Goal: Complete application form: Complete application form

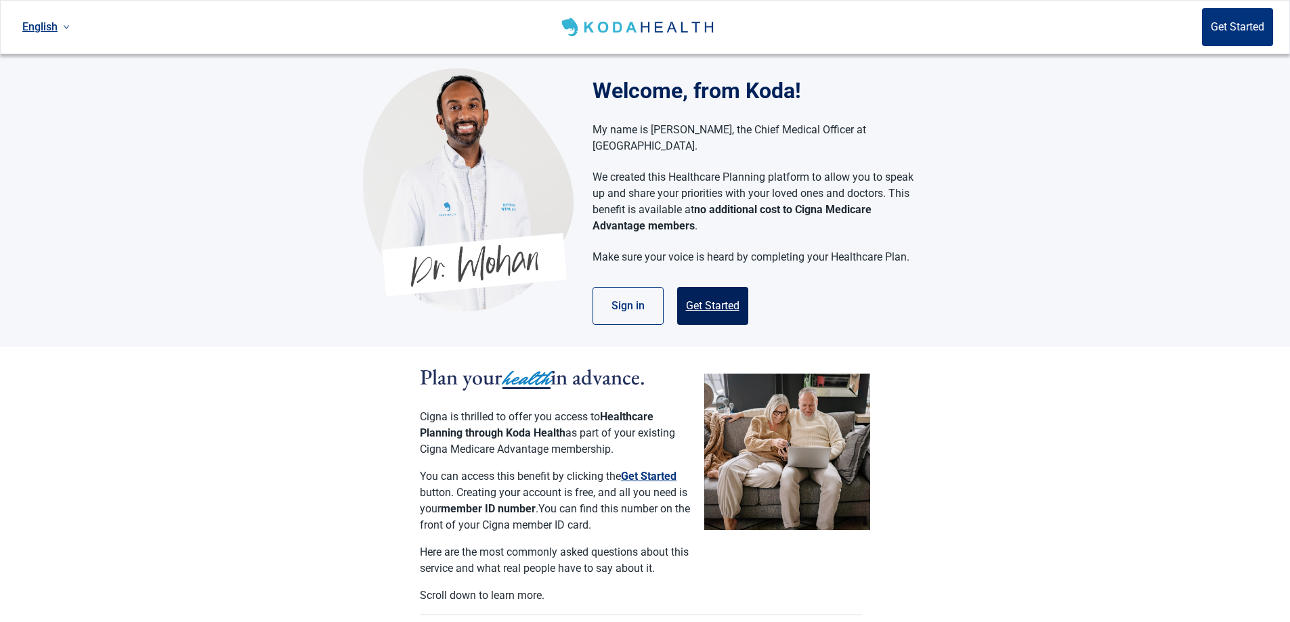
click at [707, 287] on button "Get Started" at bounding box center [712, 306] width 71 height 38
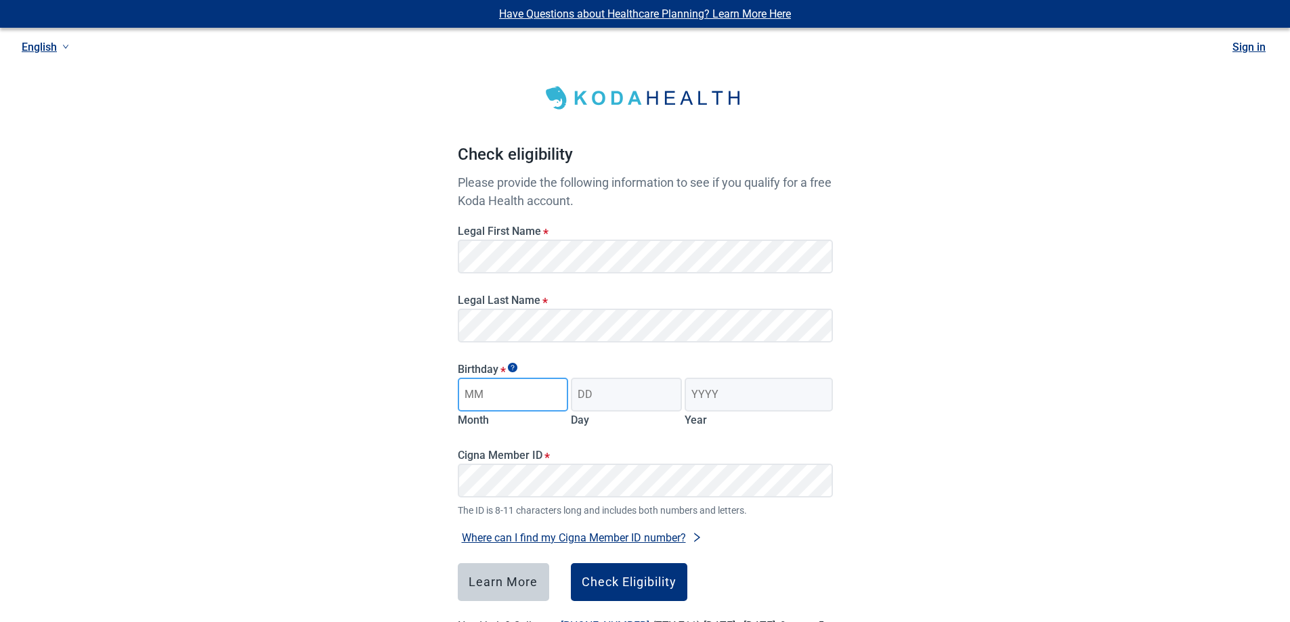
click at [500, 393] on input "Month" at bounding box center [513, 395] width 111 height 34
type input "12"
click at [620, 399] on input "Day" at bounding box center [626, 395] width 111 height 34
type input "01"
click at [708, 402] on input "Year" at bounding box center [759, 395] width 148 height 34
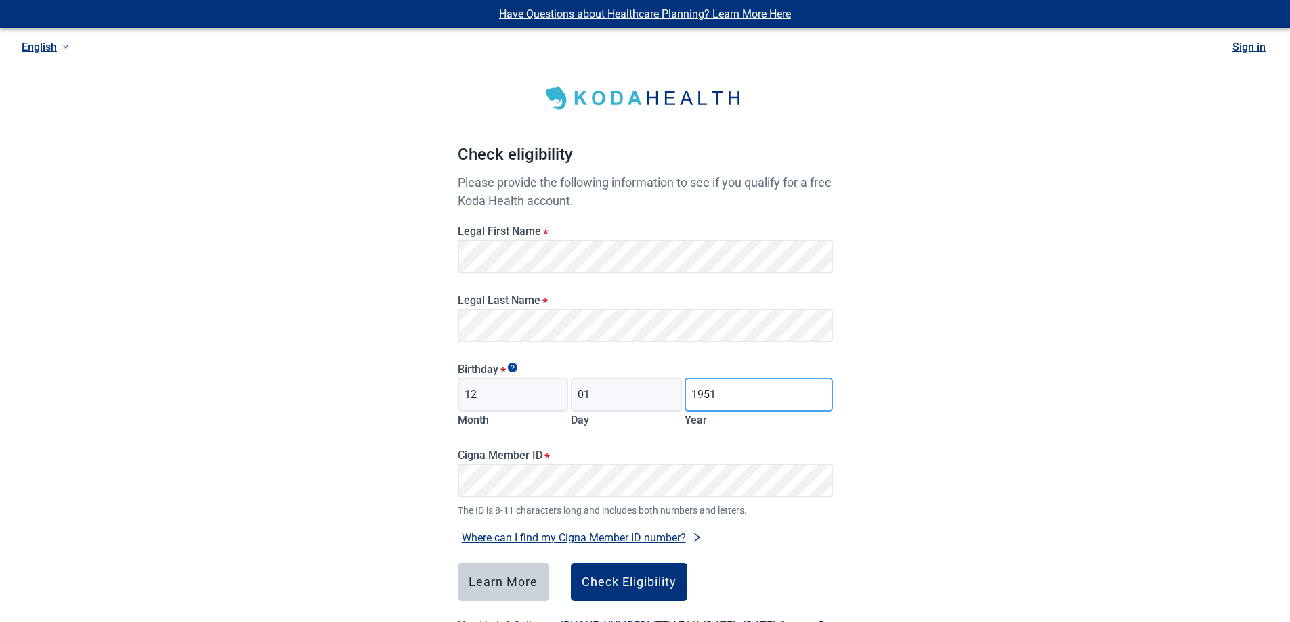
type input "1951"
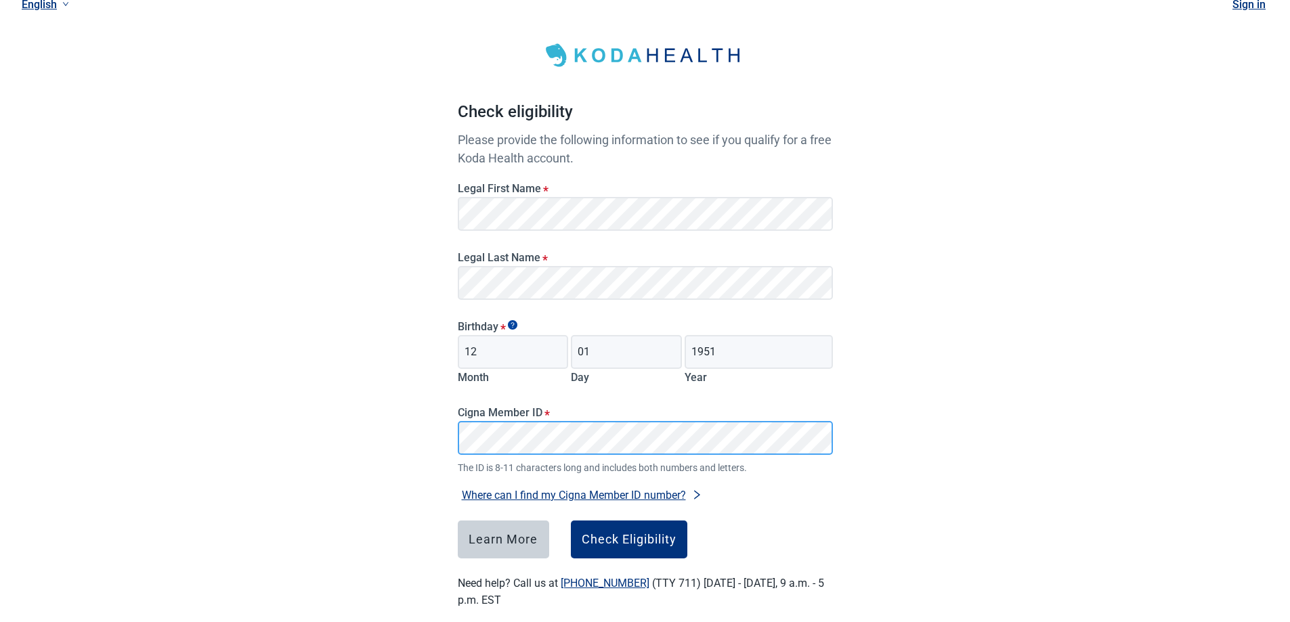
scroll to position [62, 0]
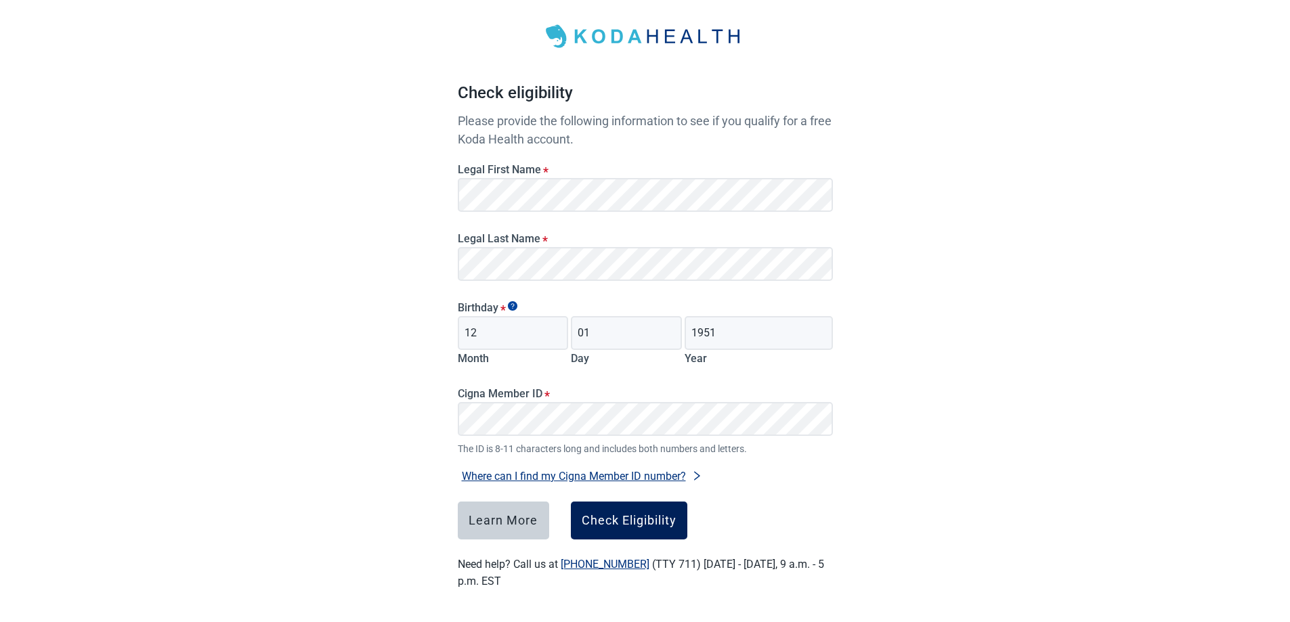
click at [630, 523] on div "Check Eligibility" at bounding box center [629, 521] width 95 height 14
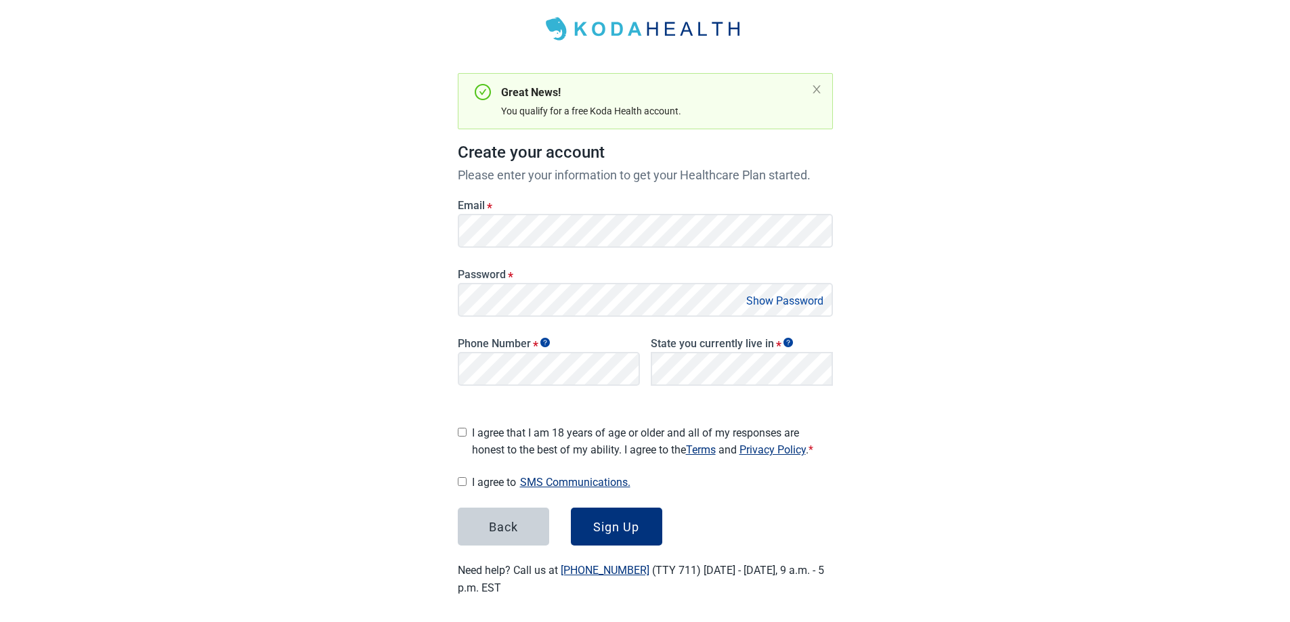
scroll to position [71, 0]
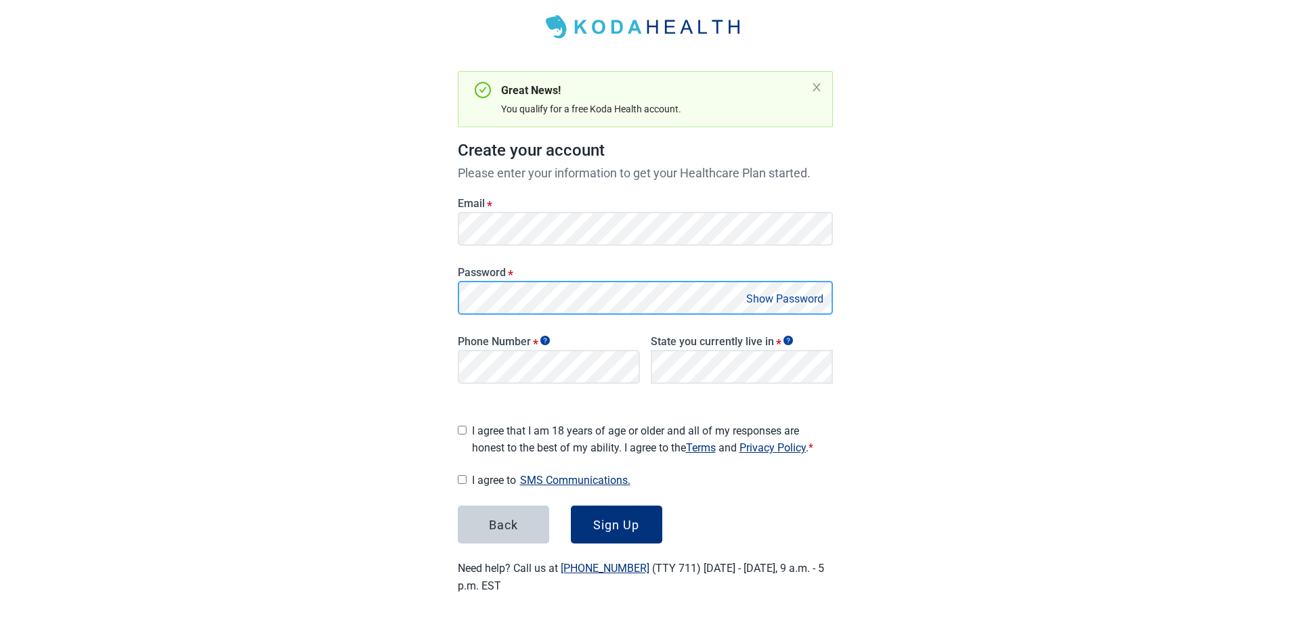
click at [429, 293] on main "Great News! You qualify for a free Koda Health account. Create your account Ple…" at bounding box center [645, 289] width 440 height 676
click at [794, 297] on button "Show Password" at bounding box center [784, 299] width 85 height 18
click at [771, 300] on button "Show Password" at bounding box center [784, 299] width 85 height 18
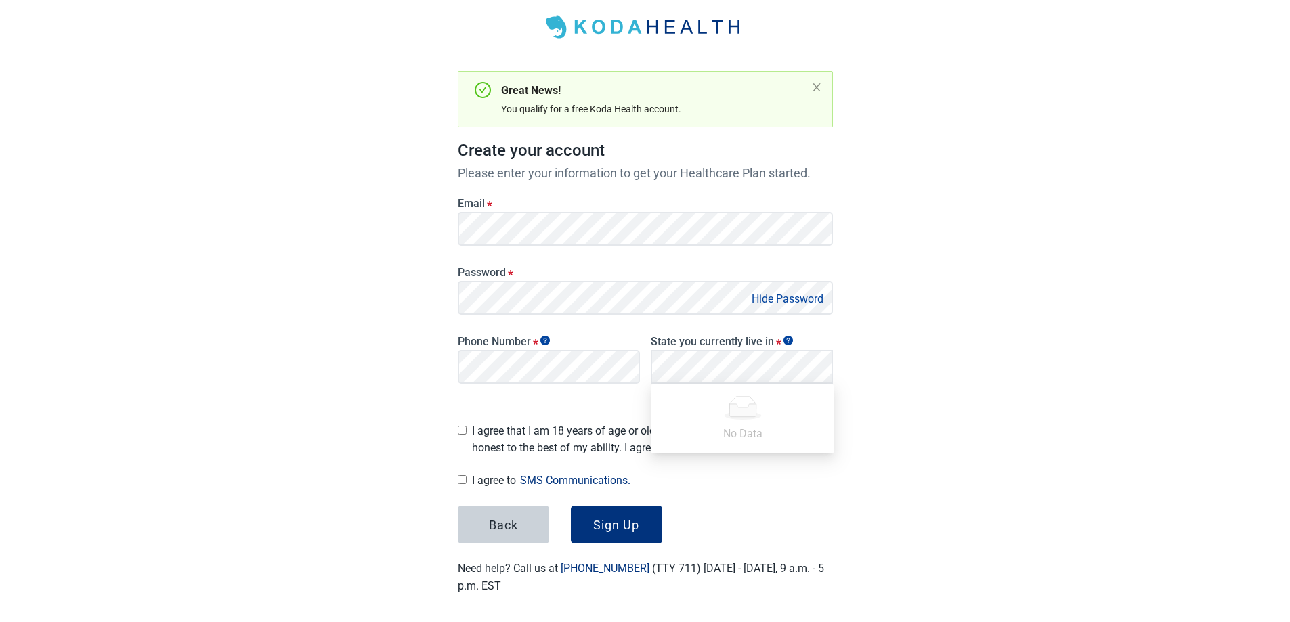
click at [463, 471] on div "I agree to SMS Communications. I hereby consent and state my preference to have…" at bounding box center [645, 480] width 375 height 18
click at [465, 476] on input "I agree to SMS Communications." at bounding box center [462, 479] width 9 height 9
checkbox input "true"
click at [459, 428] on input "I agree that I am 18 years of age or older and all of my responses are honest t…" at bounding box center [462, 430] width 9 height 9
checkbox input "true"
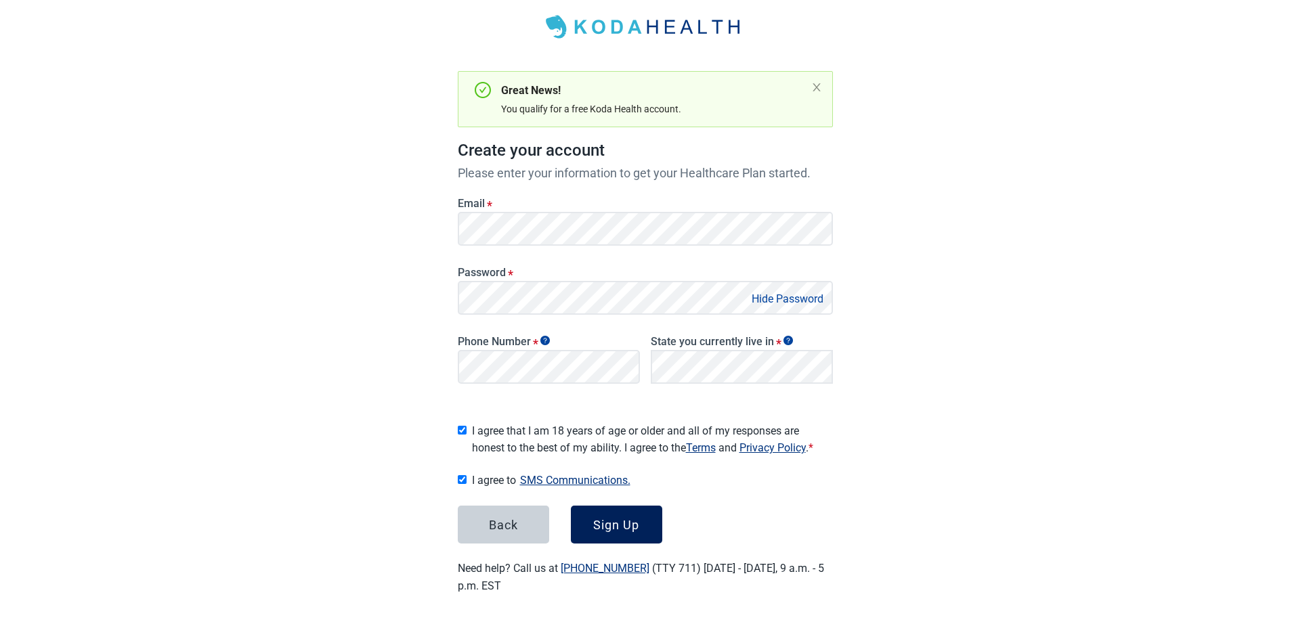
click at [621, 523] on div "Sign Up" at bounding box center [616, 525] width 46 height 14
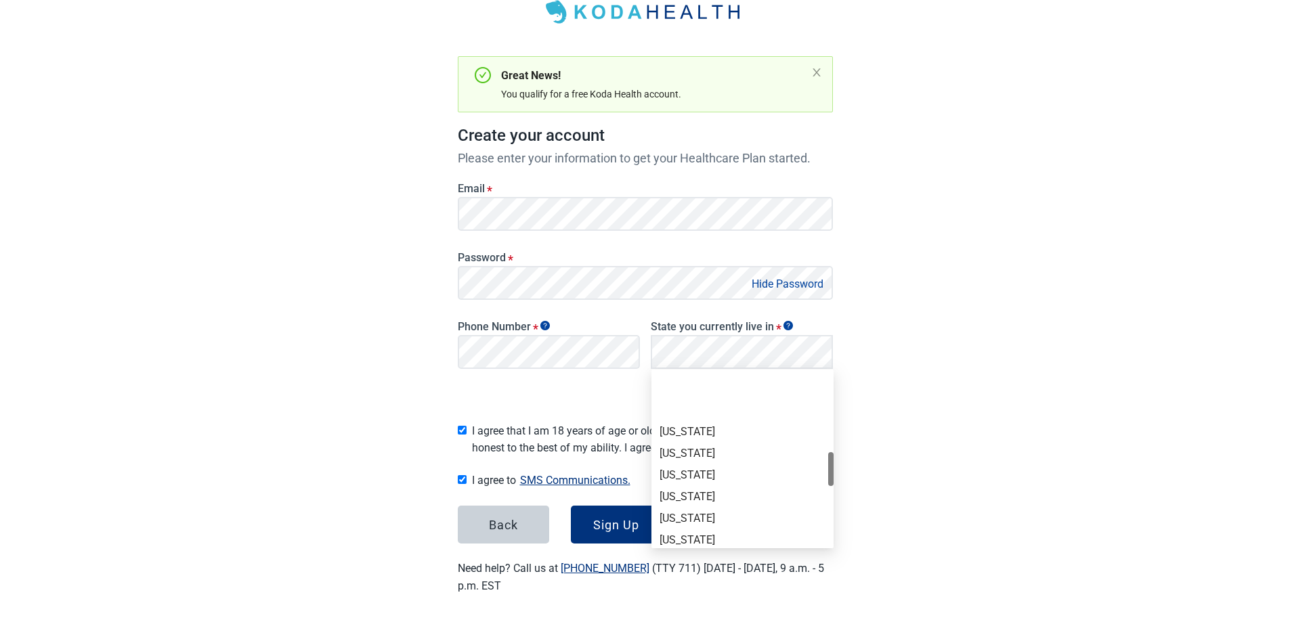
scroll to position [609, 0]
click at [674, 469] on div "[US_STATE]" at bounding box center [743, 467] width 166 height 15
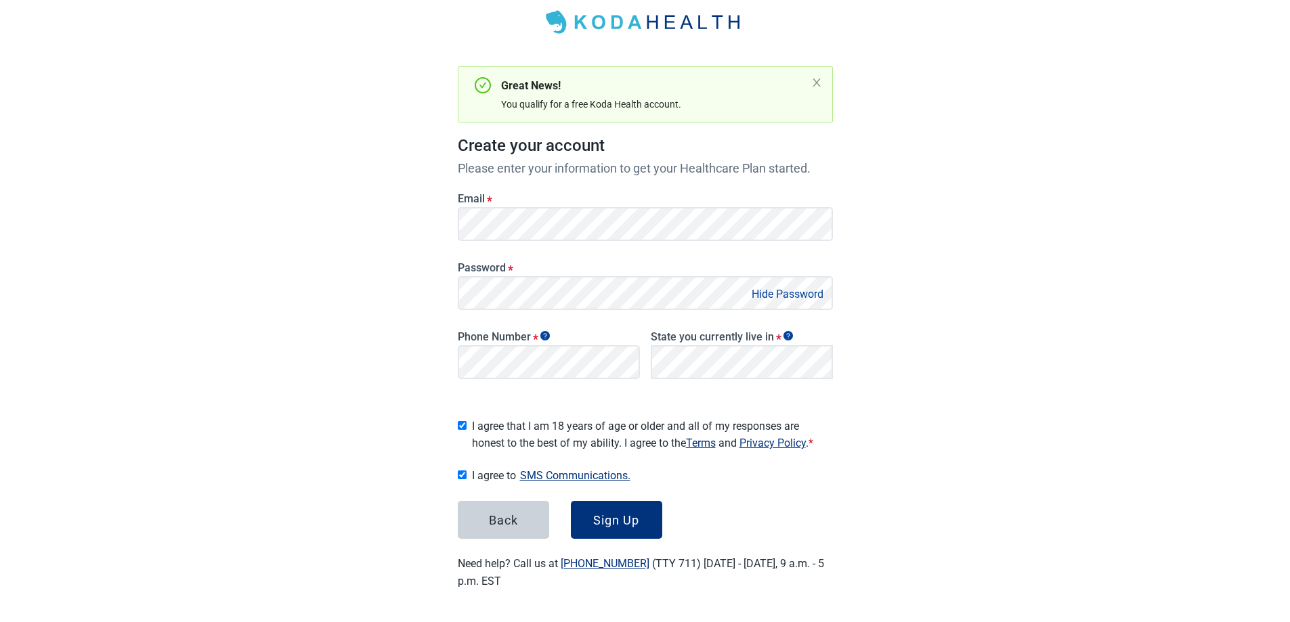
scroll to position [71, 0]
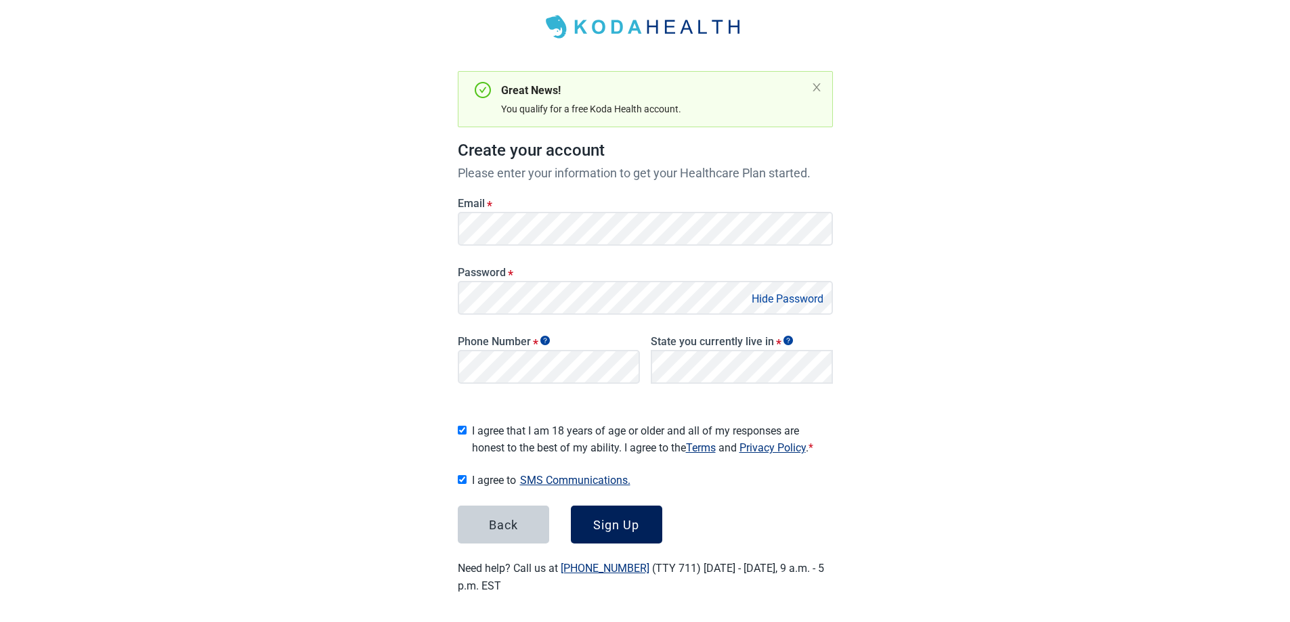
click at [616, 525] on div "Sign Up" at bounding box center [616, 525] width 46 height 14
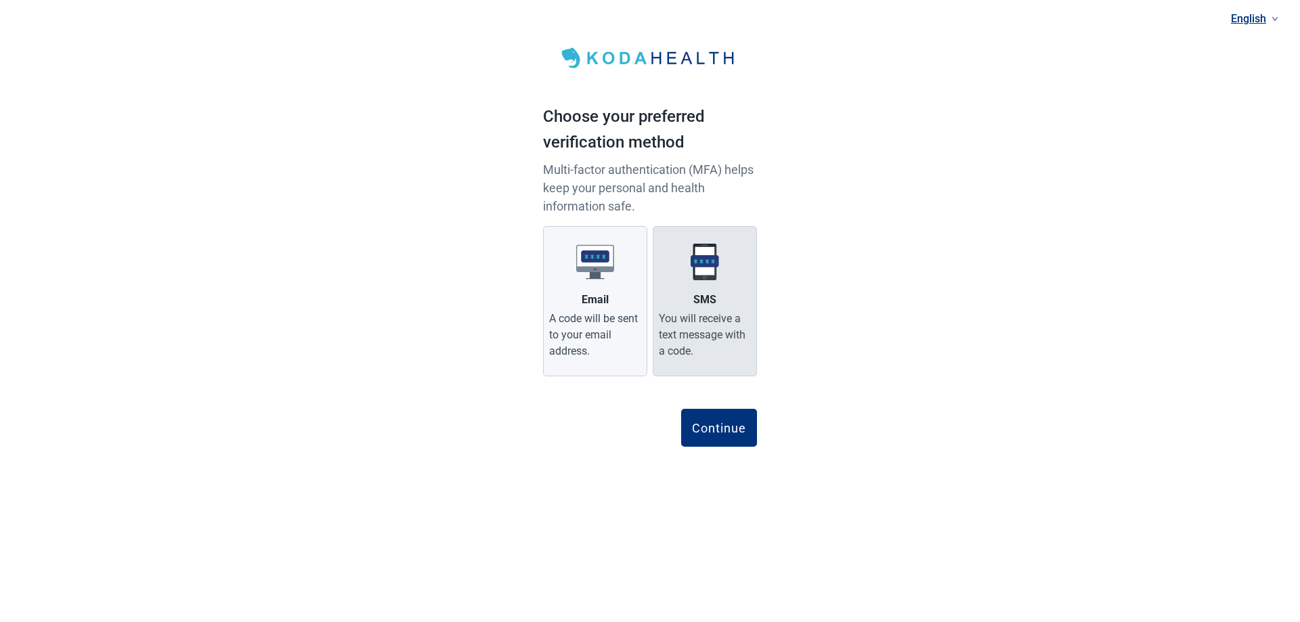
click at [712, 324] on div "You will receive a text message with a code." at bounding box center [705, 335] width 92 height 49
click at [0, 0] on input "SMS You will receive a text message with a code." at bounding box center [0, 0] width 0 height 0
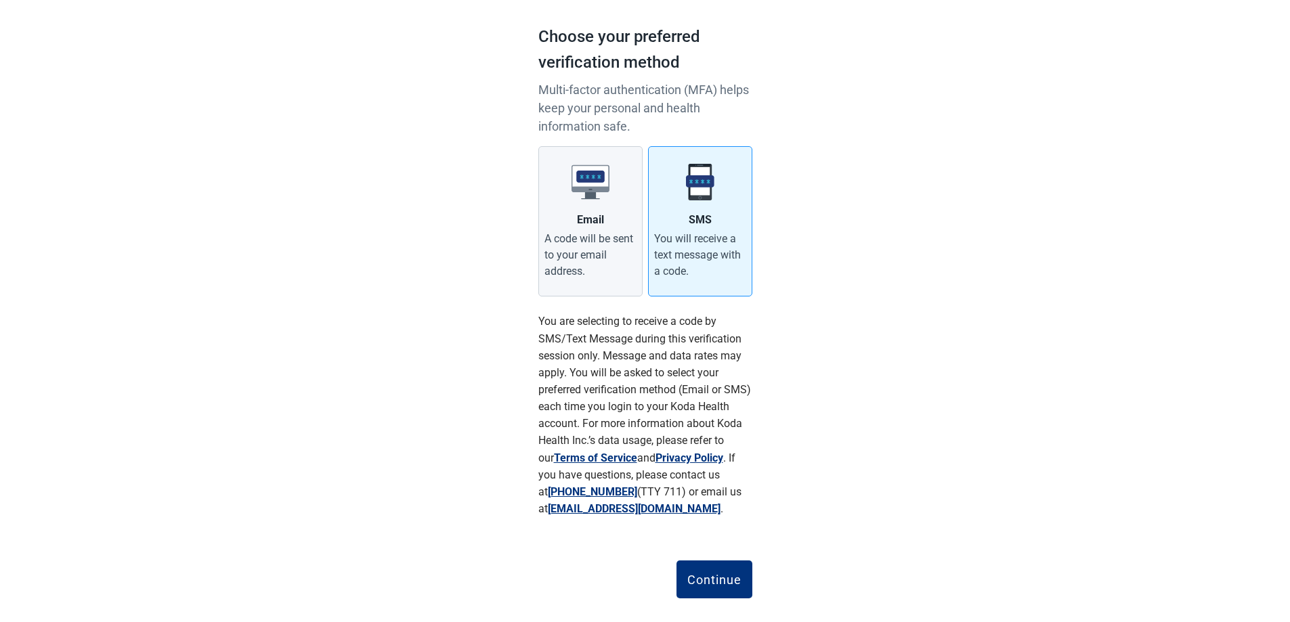
scroll to position [100, 0]
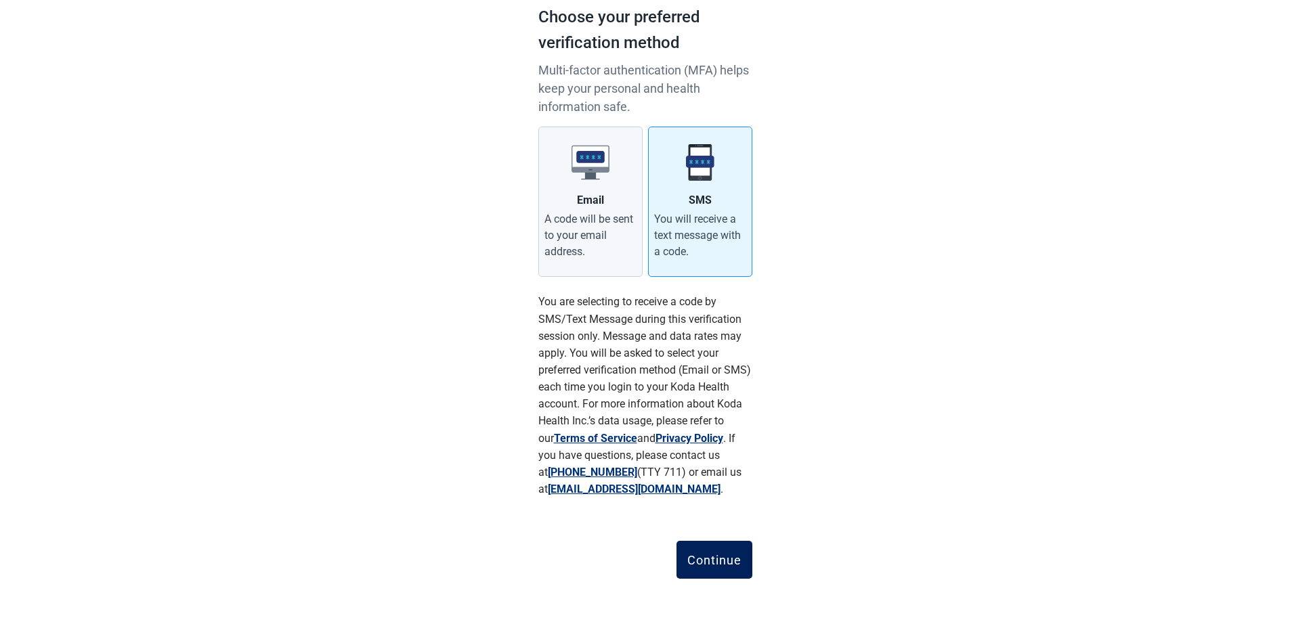
click at [698, 563] on div "Continue" at bounding box center [714, 560] width 54 height 14
click at [698, 563] on button "Continue" at bounding box center [714, 560] width 76 height 38
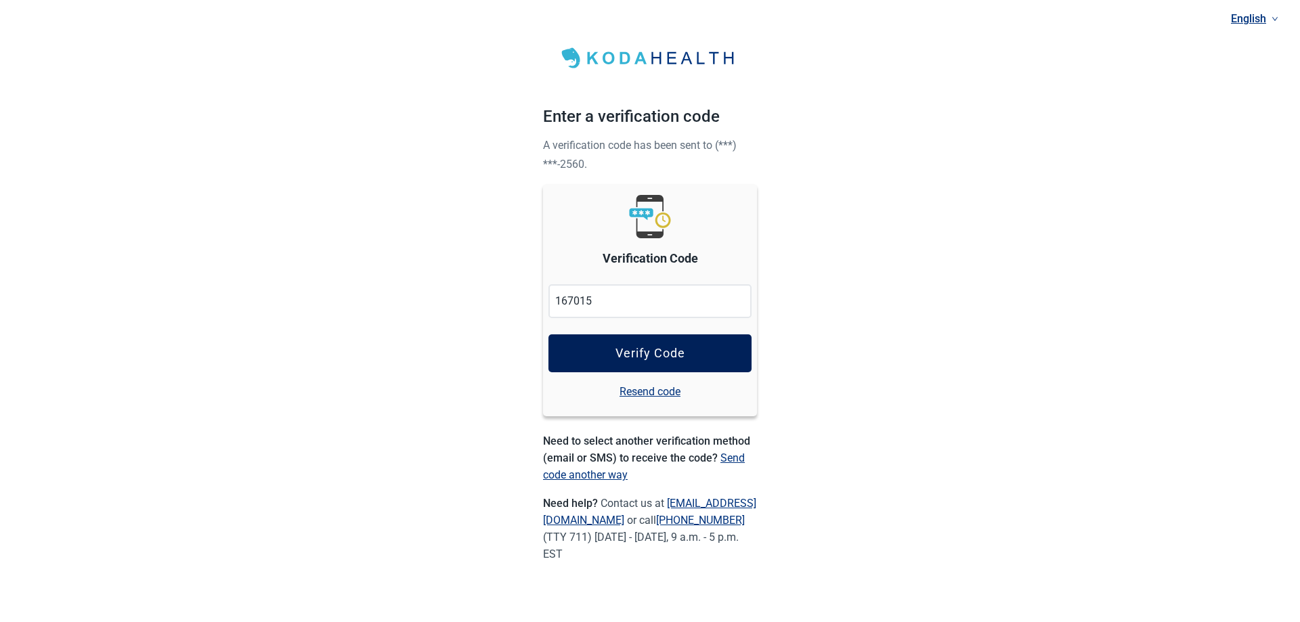
type input "167015"
click at [646, 358] on div "Verify Code" at bounding box center [651, 354] width 70 height 14
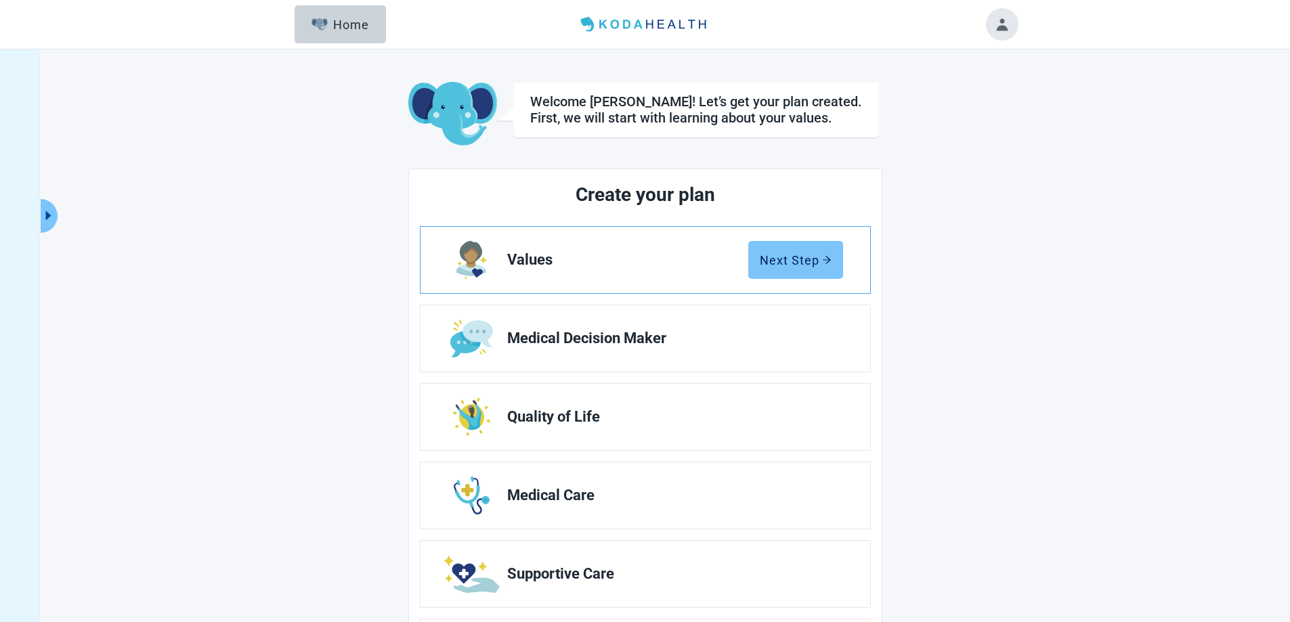
click at [822, 257] on icon "arrow-right" at bounding box center [826, 259] width 9 height 9
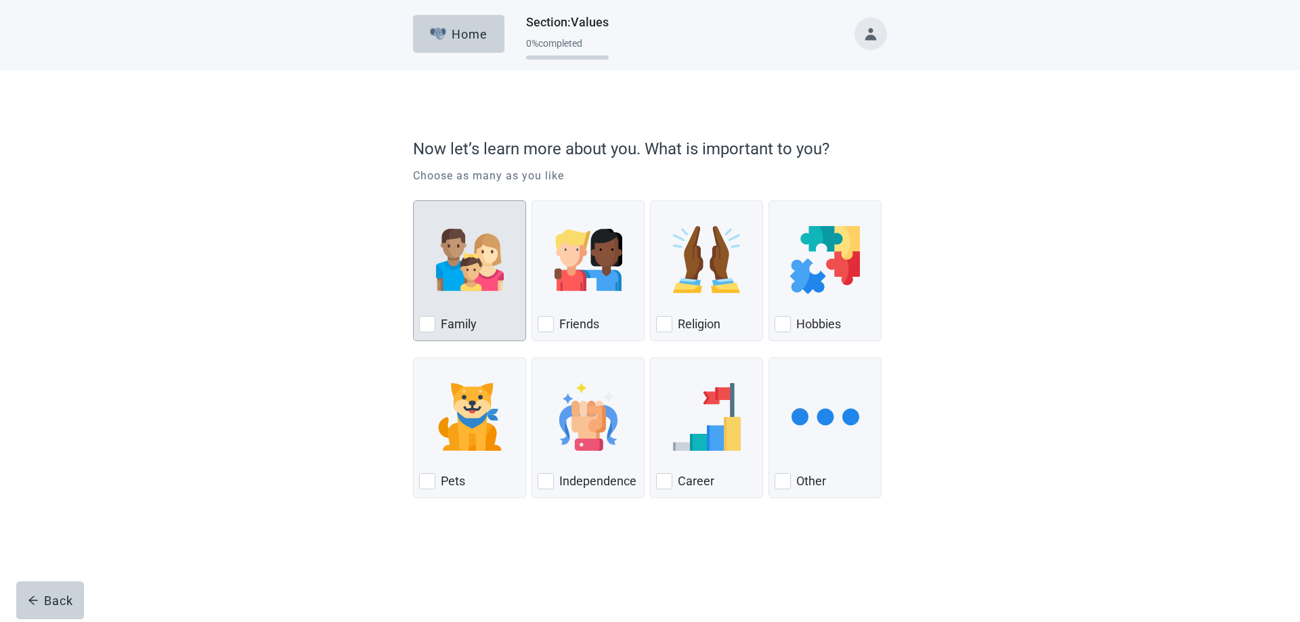
click at [431, 330] on div "Family, checkbox, not checked" at bounding box center [427, 324] width 16 height 16
click at [414, 201] on input "Family" at bounding box center [413, 200] width 1 height 1
checkbox input "true"
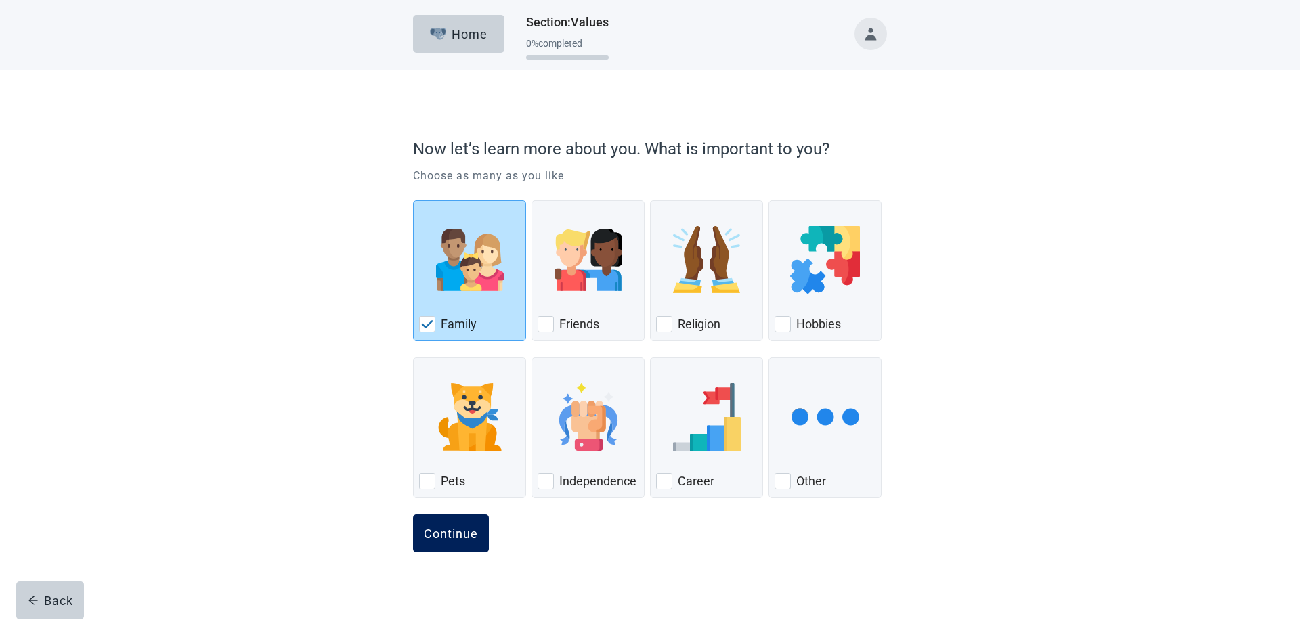
click at [435, 542] on button "Continue" at bounding box center [451, 534] width 76 height 38
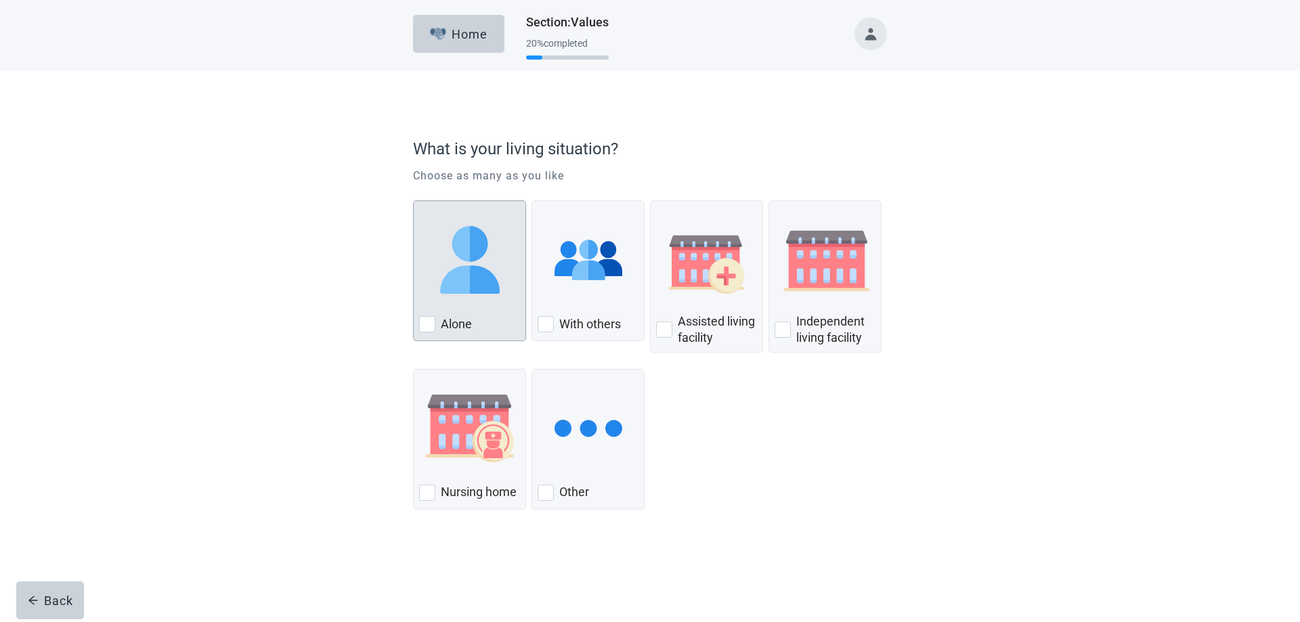
click at [427, 328] on div "Alone, checkbox, not checked" at bounding box center [427, 324] width 16 height 16
click at [414, 201] on input "Alone" at bounding box center [413, 200] width 1 height 1
checkbox input "true"
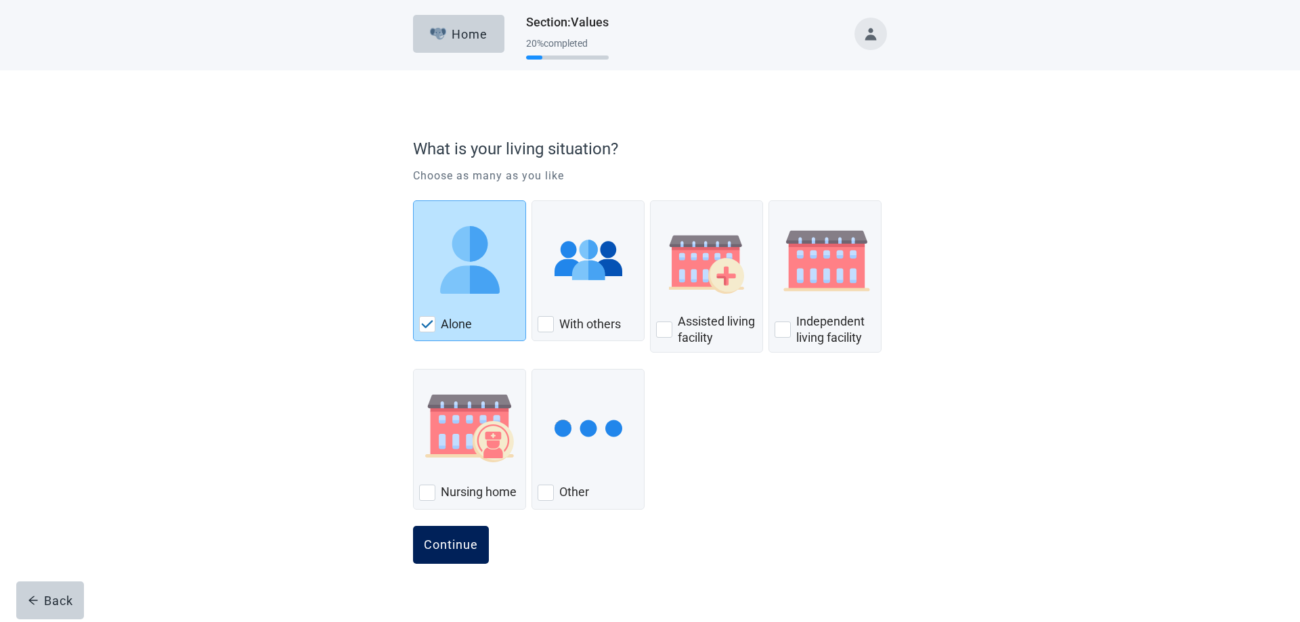
click at [457, 536] on button "Continue" at bounding box center [451, 545] width 76 height 38
drag, startPoint x: 457, startPoint y: 536, endPoint x: 450, endPoint y: 533, distance: 7.9
click at [457, 536] on button "Continue" at bounding box center [451, 545] width 76 height 38
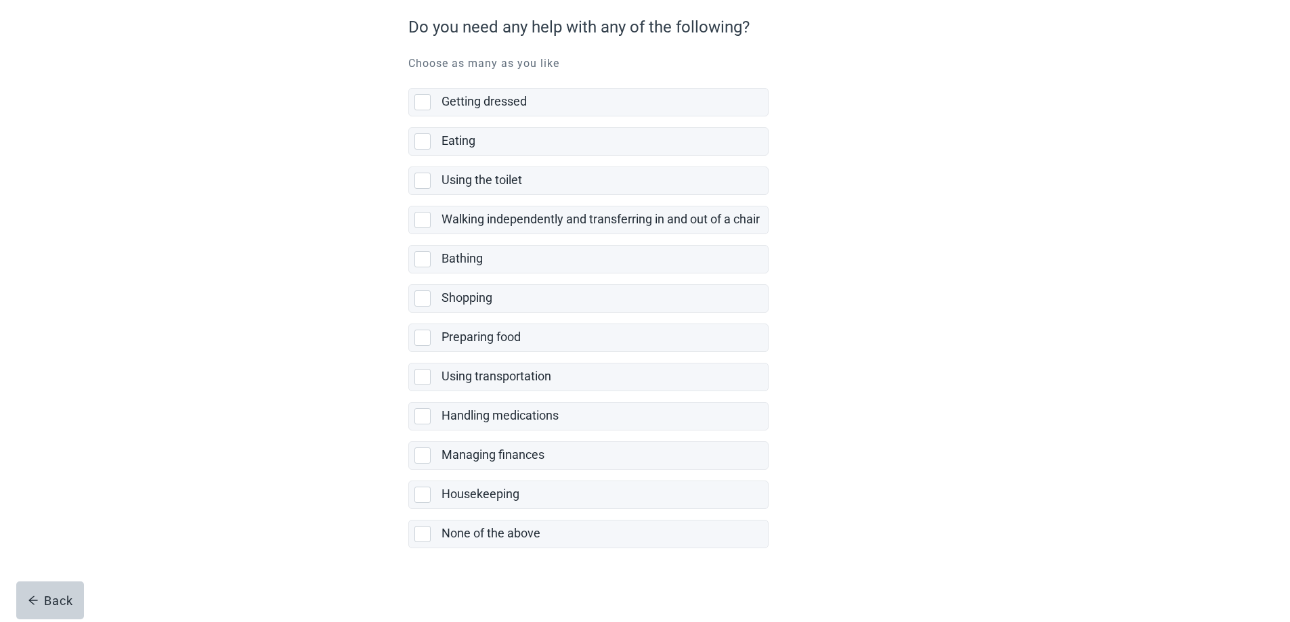
scroll to position [127, 0]
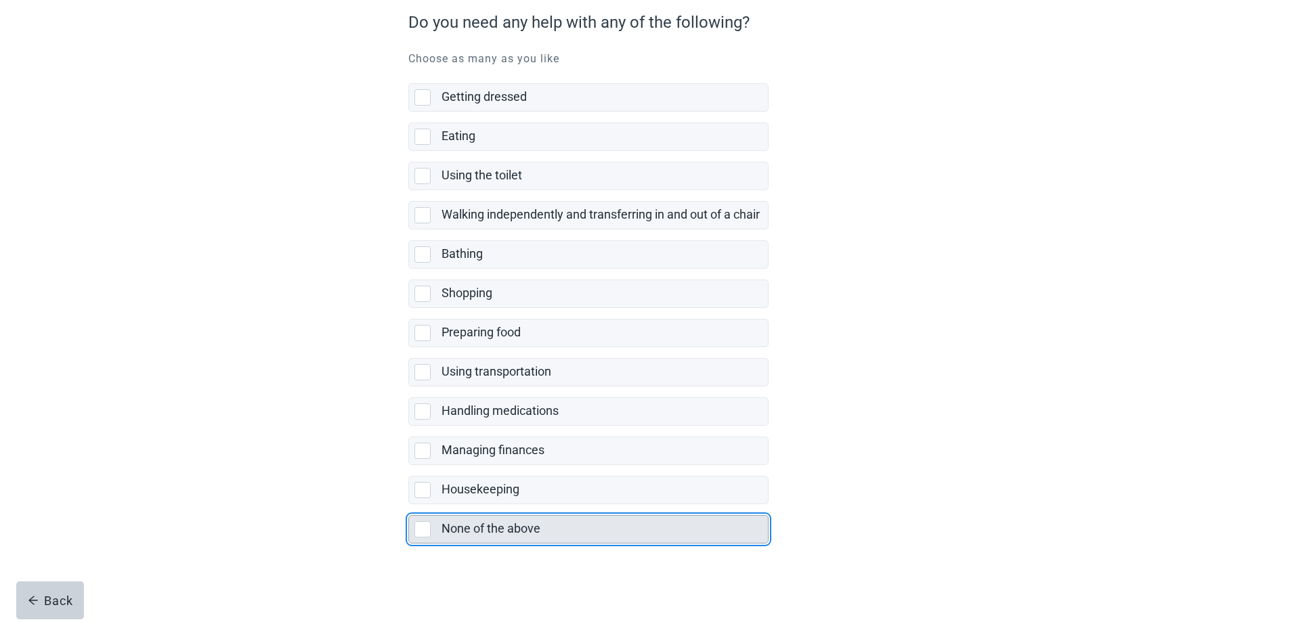
click at [422, 529] on div "None of the above, checkbox, not selected" at bounding box center [422, 529] width 16 height 16
click at [409, 505] on input "None of the above" at bounding box center [408, 504] width 1 height 1
checkbox input "true"
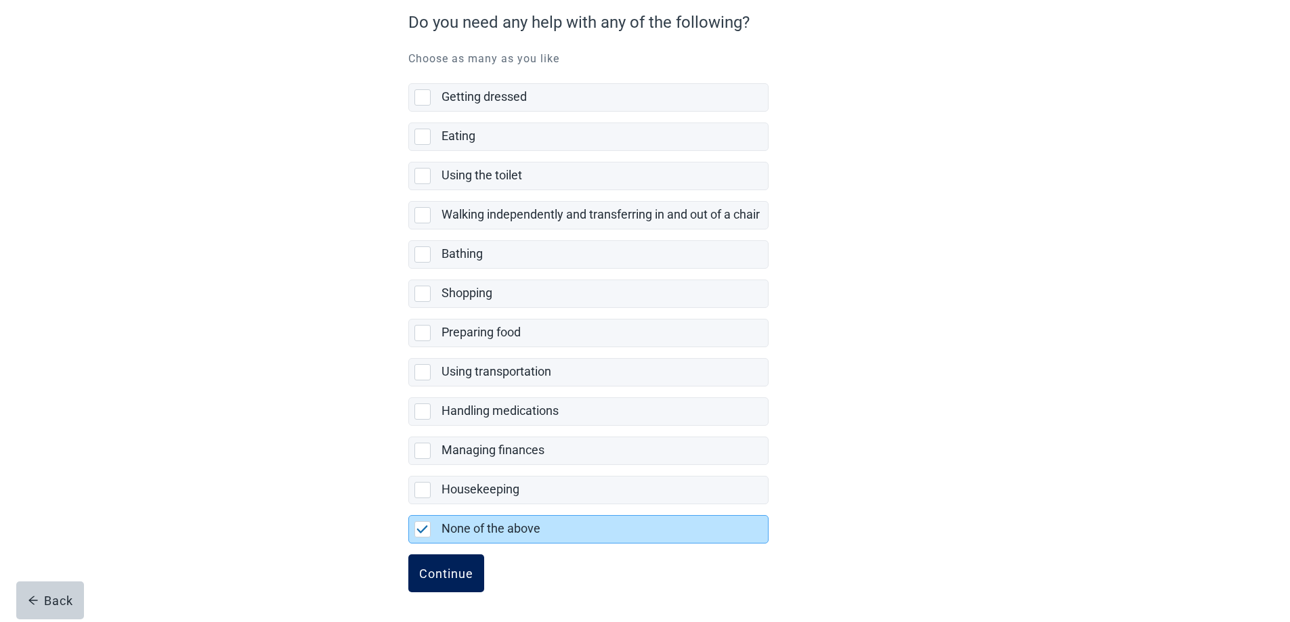
click at [450, 572] on div "Continue" at bounding box center [446, 574] width 54 height 14
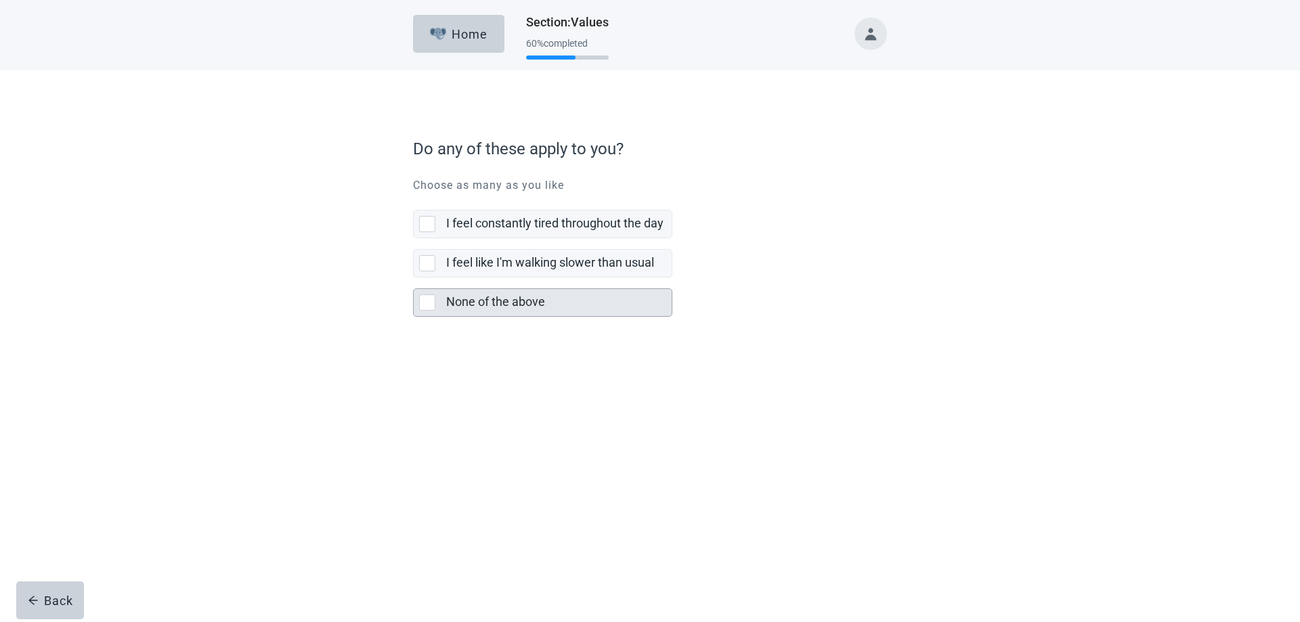
click at [428, 309] on div "None of the above, checkbox, not selected" at bounding box center [427, 303] width 16 height 16
click at [414, 278] on input "None of the above" at bounding box center [413, 278] width 1 height 1
checkbox input "true"
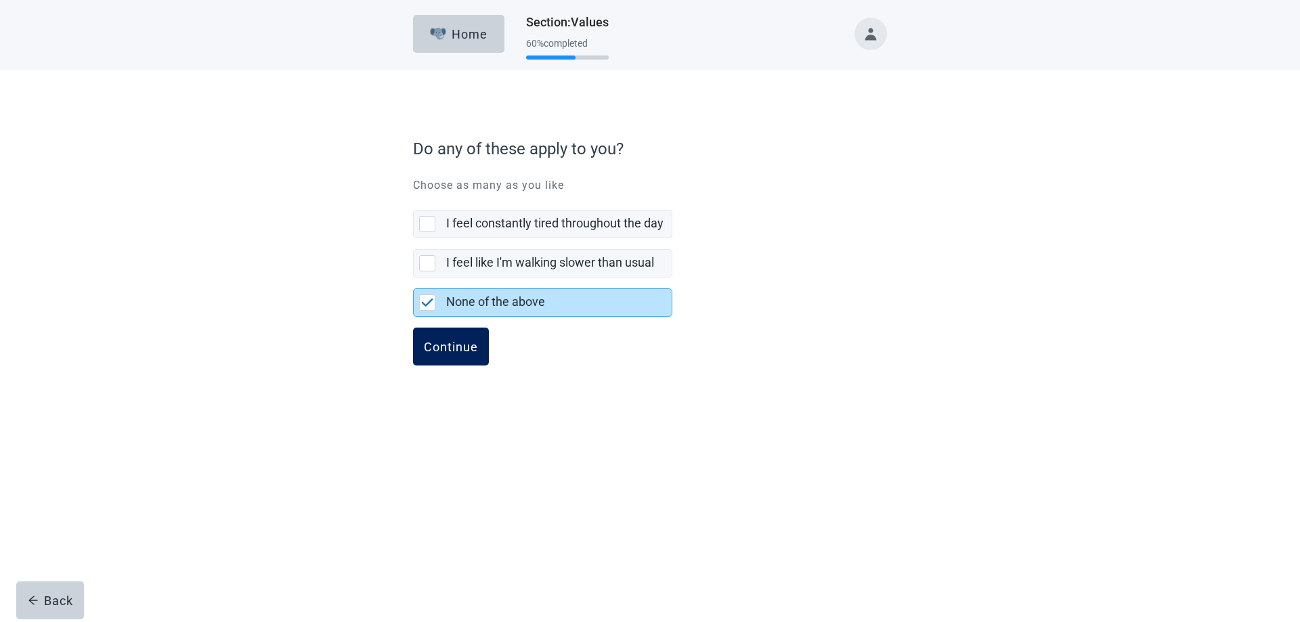
click at [450, 342] on div "Continue" at bounding box center [451, 347] width 54 height 14
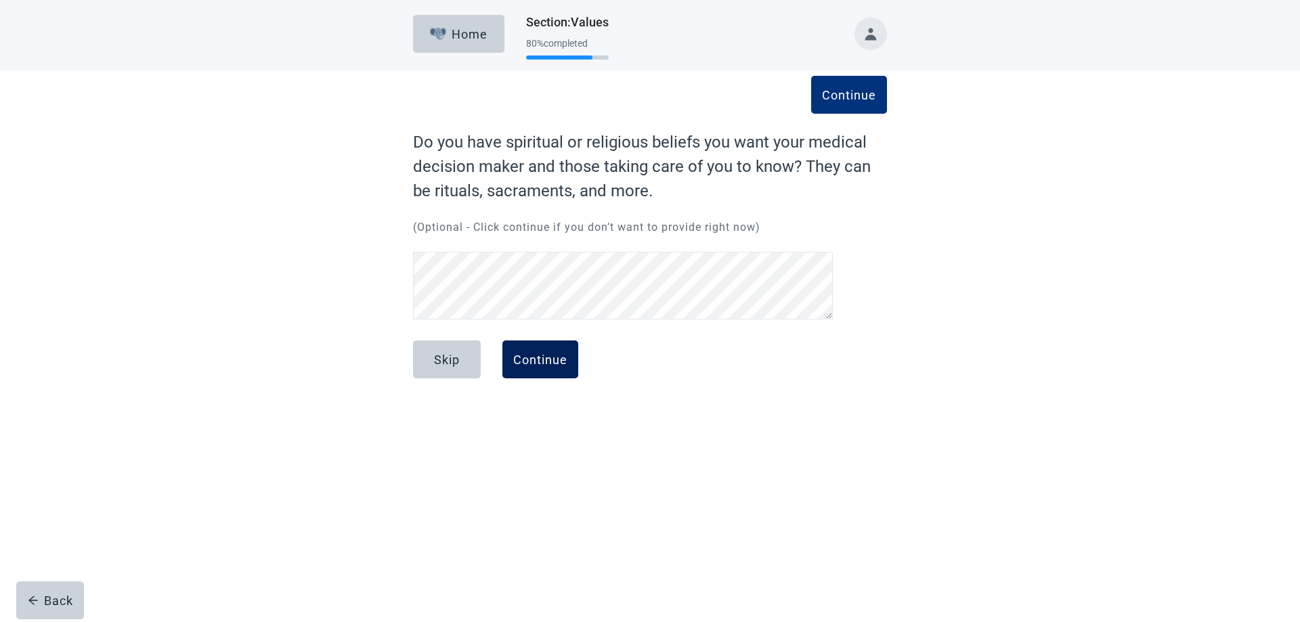
click at [535, 358] on div "Continue" at bounding box center [540, 360] width 54 height 14
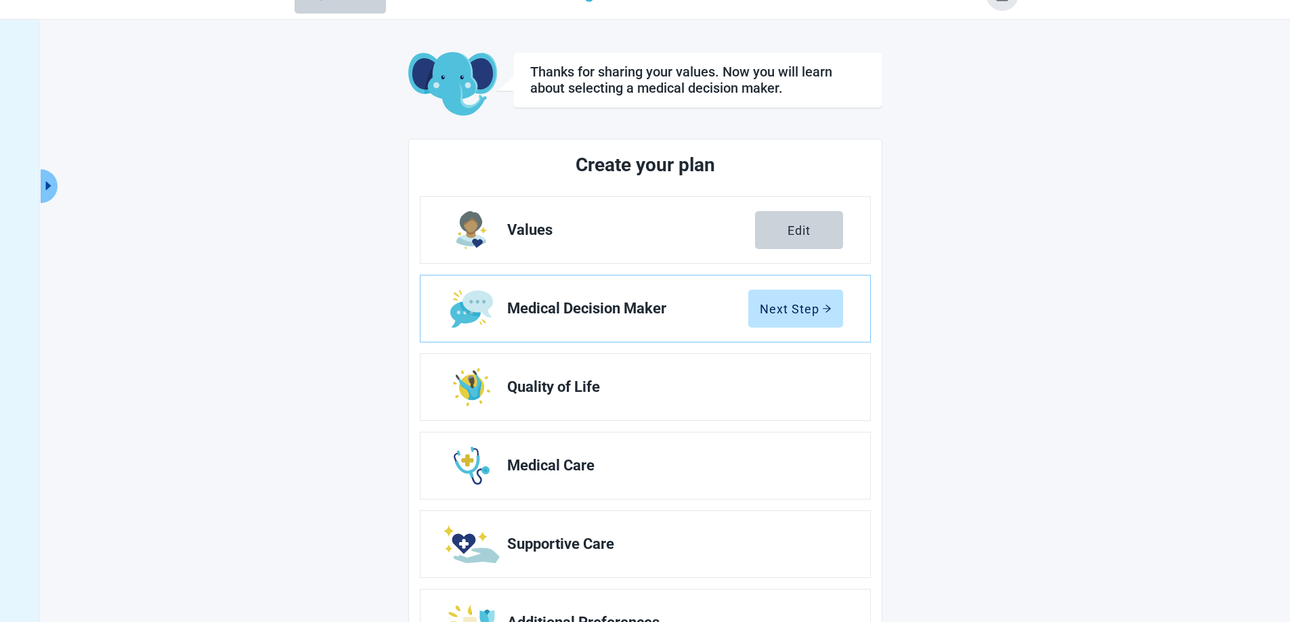
scroll to position [98, 0]
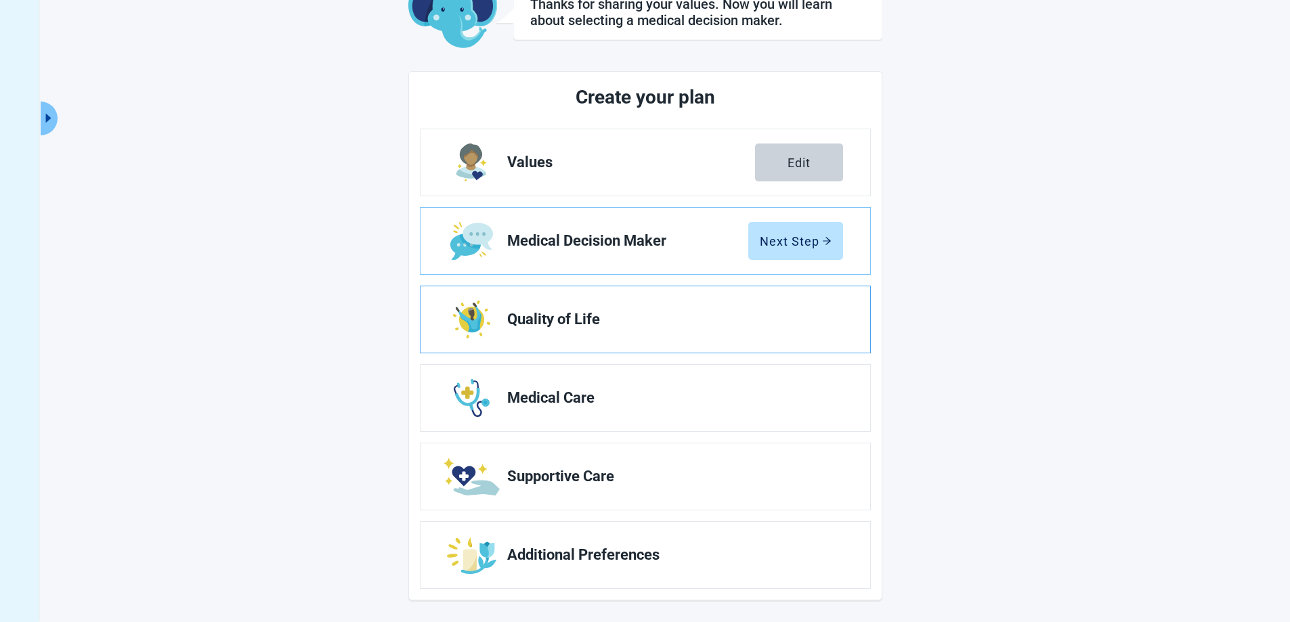
click at [564, 316] on span "Quality of Life" at bounding box center [669, 319] width 325 height 16
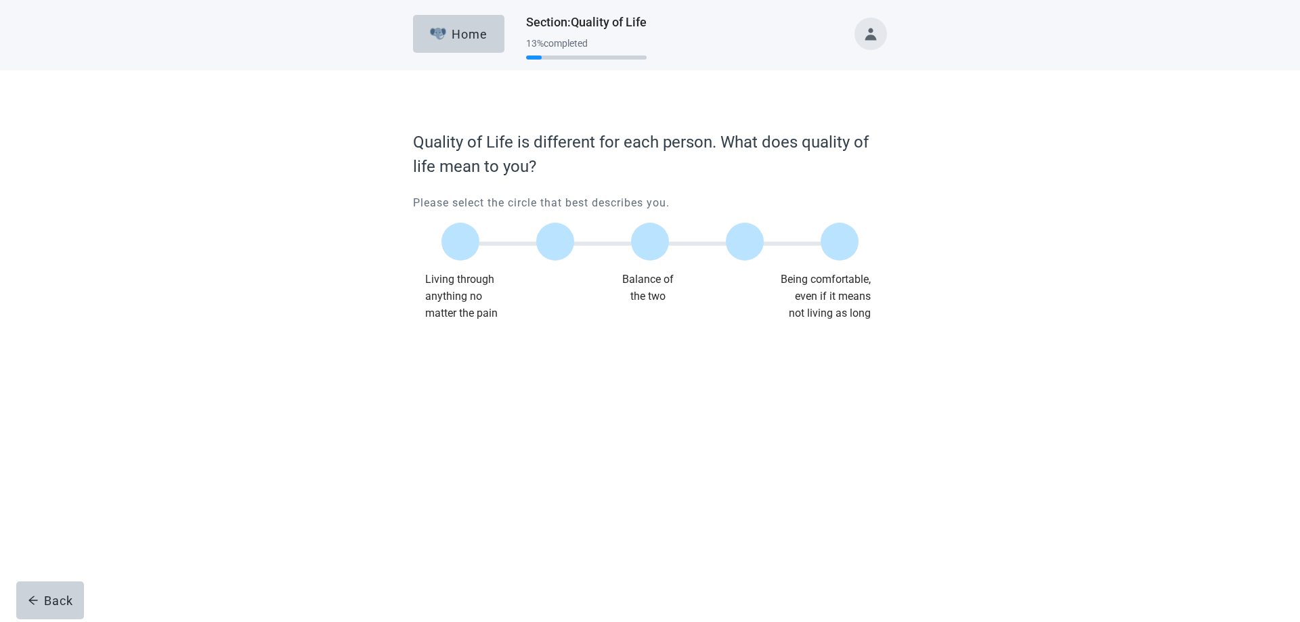
click at [441, 247] on div "Main content" at bounding box center [460, 241] width 95 height 61
click at [466, 235] on label "Main content" at bounding box center [461, 242] width 38 height 38
click at [460, 242] on input "Quality of life scale: 0 out of 100. Living through anything no matter what" at bounding box center [460, 242] width 0 height 0
click at [454, 353] on div "Continue" at bounding box center [451, 350] width 54 height 14
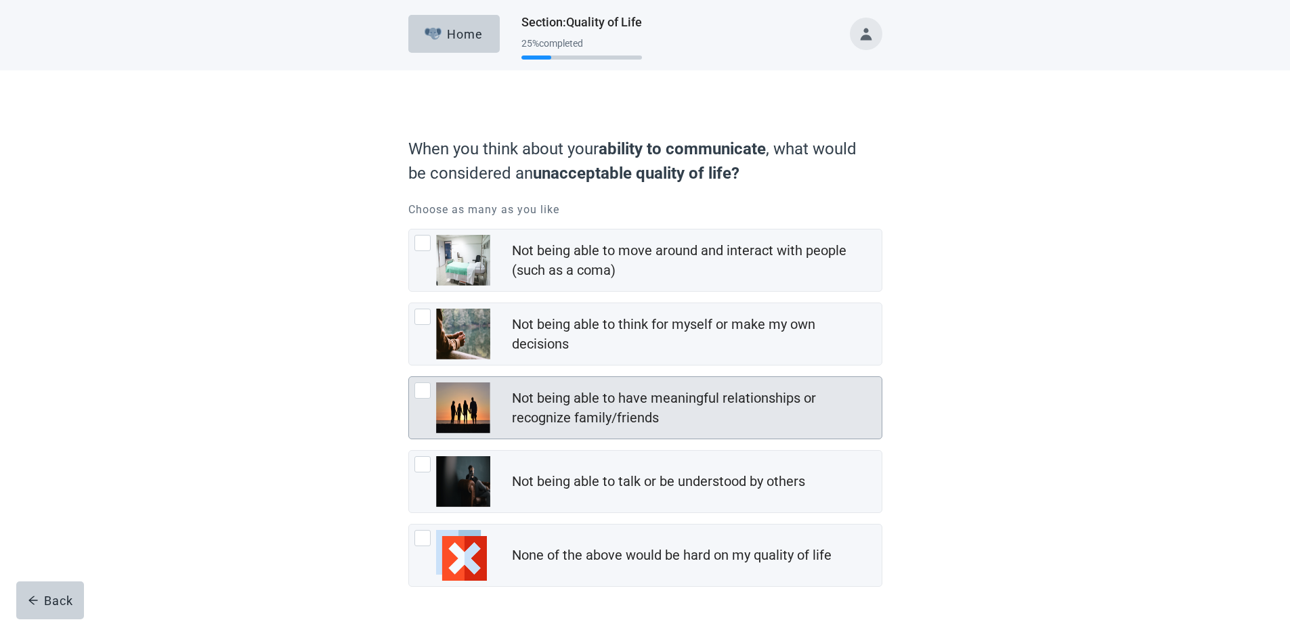
scroll to position [49, 0]
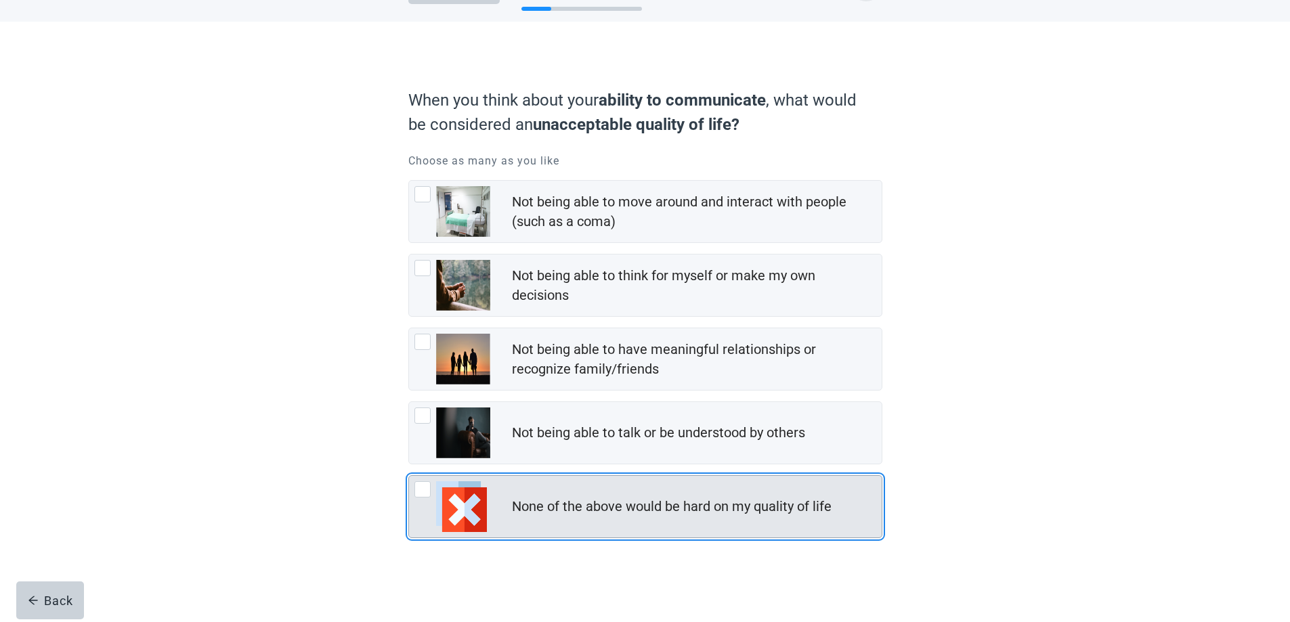
click at [428, 491] on div "None of the above would be hard on my quality of life, checkbox, not checked" at bounding box center [422, 489] width 16 height 16
click at [409, 476] on input "None of the above would be hard on my quality of life" at bounding box center [408, 475] width 1 height 1
checkbox input "true"
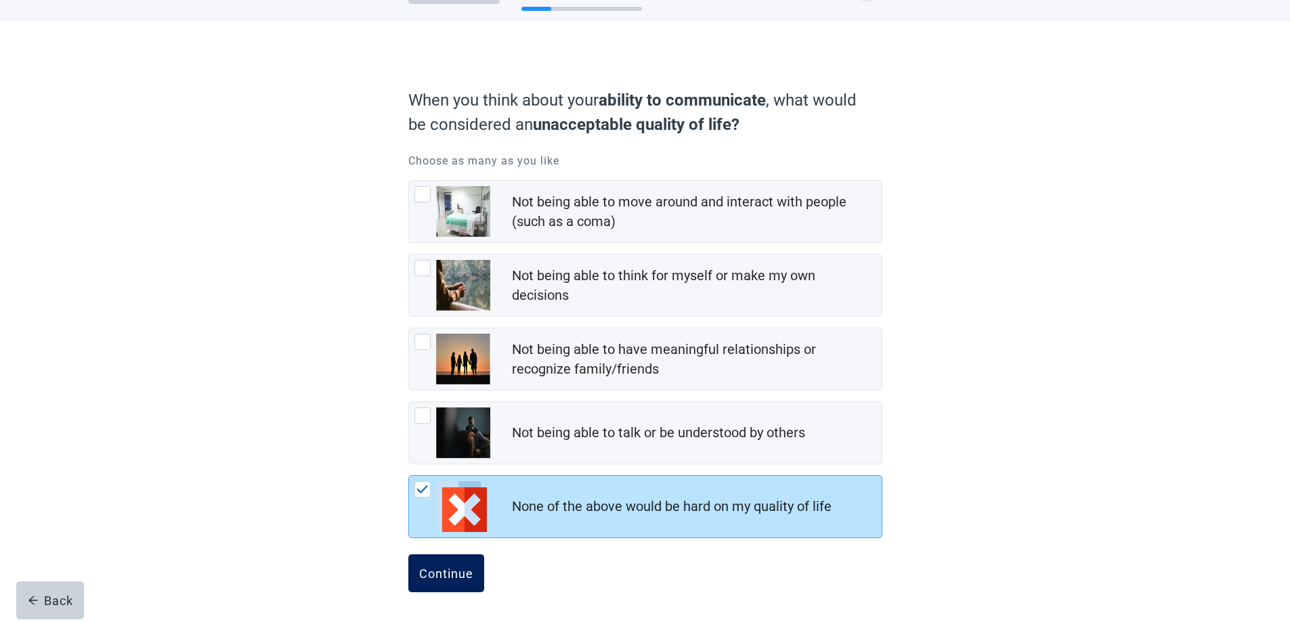
click at [442, 569] on div "Continue" at bounding box center [446, 574] width 54 height 14
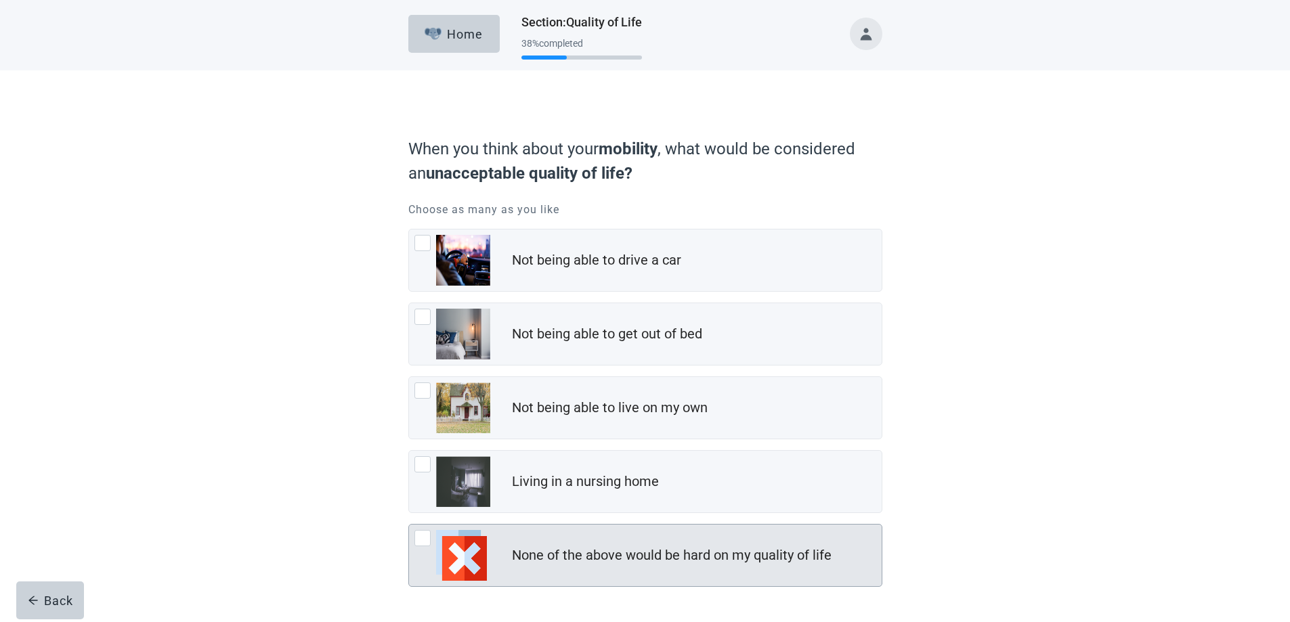
click at [425, 545] on div "None of the above would be hard on my quality of life, checkbox, not checked" at bounding box center [422, 538] width 16 height 16
click at [409, 525] on input "None of the above would be hard on my quality of life" at bounding box center [408, 524] width 1 height 1
checkbox input "true"
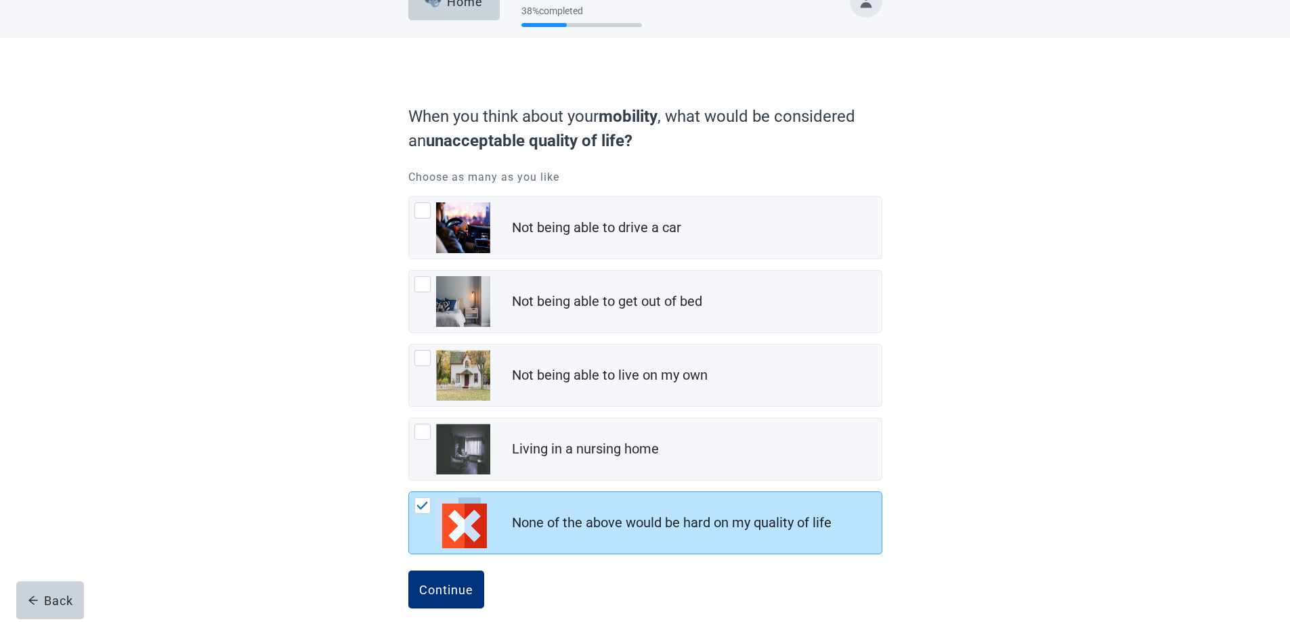
scroll to position [49, 0]
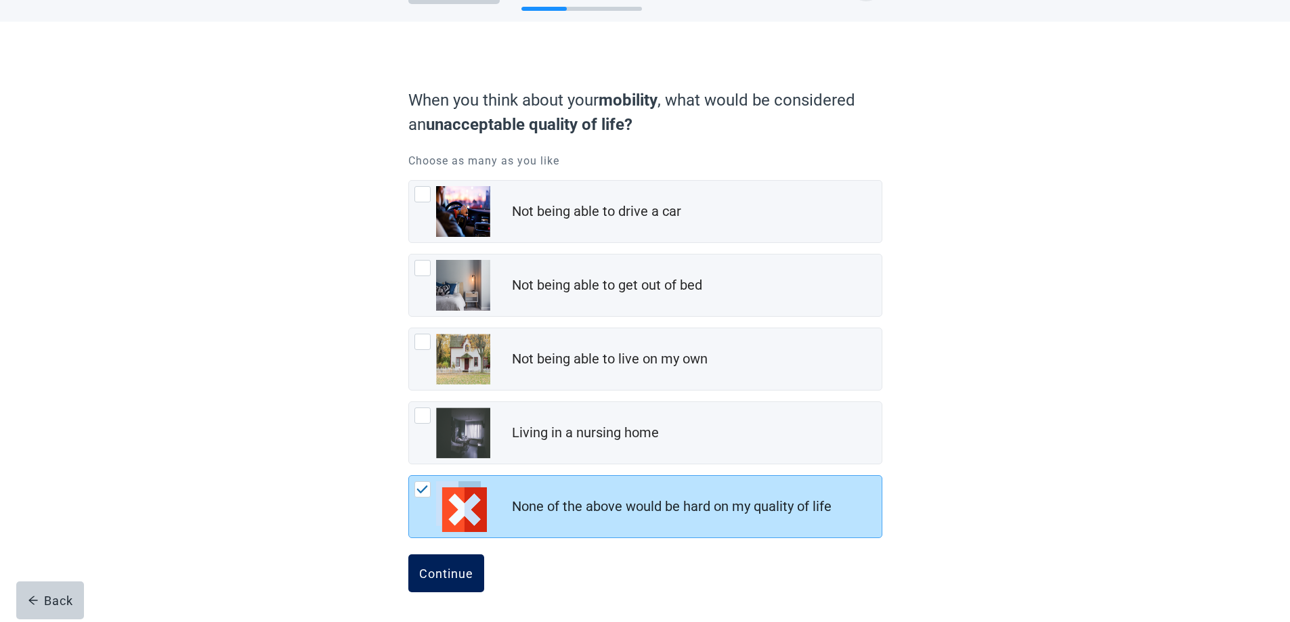
click at [451, 574] on div "Continue" at bounding box center [446, 574] width 54 height 14
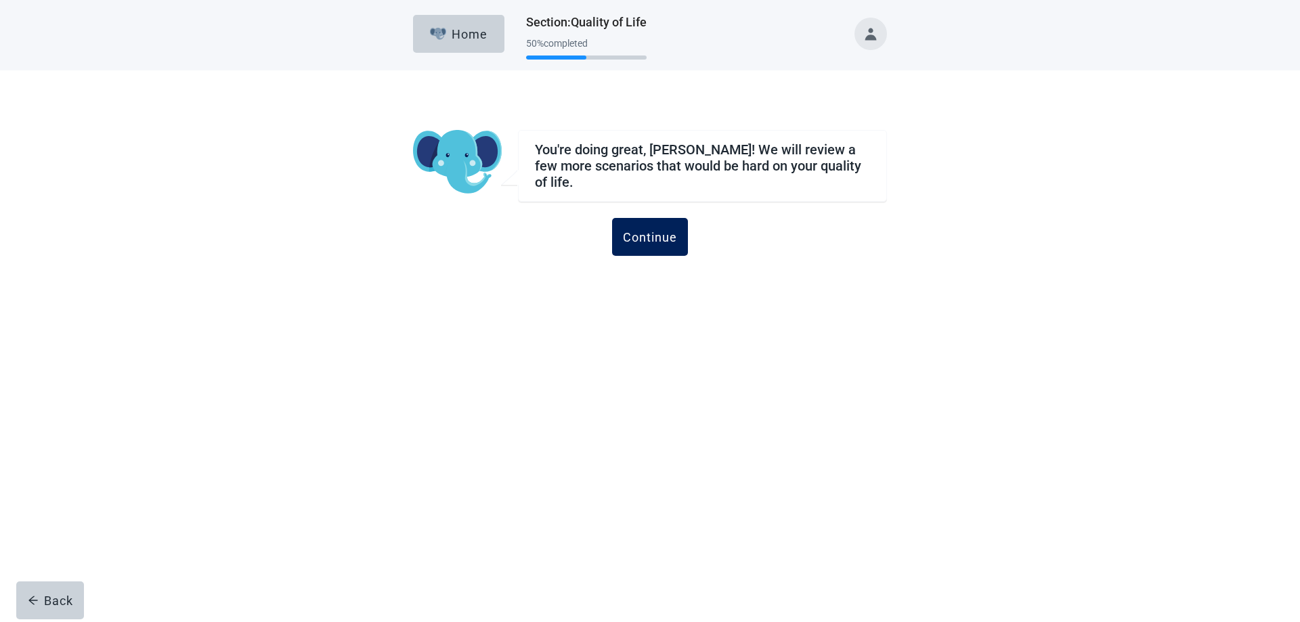
click at [662, 230] on div "Continue" at bounding box center [650, 237] width 54 height 14
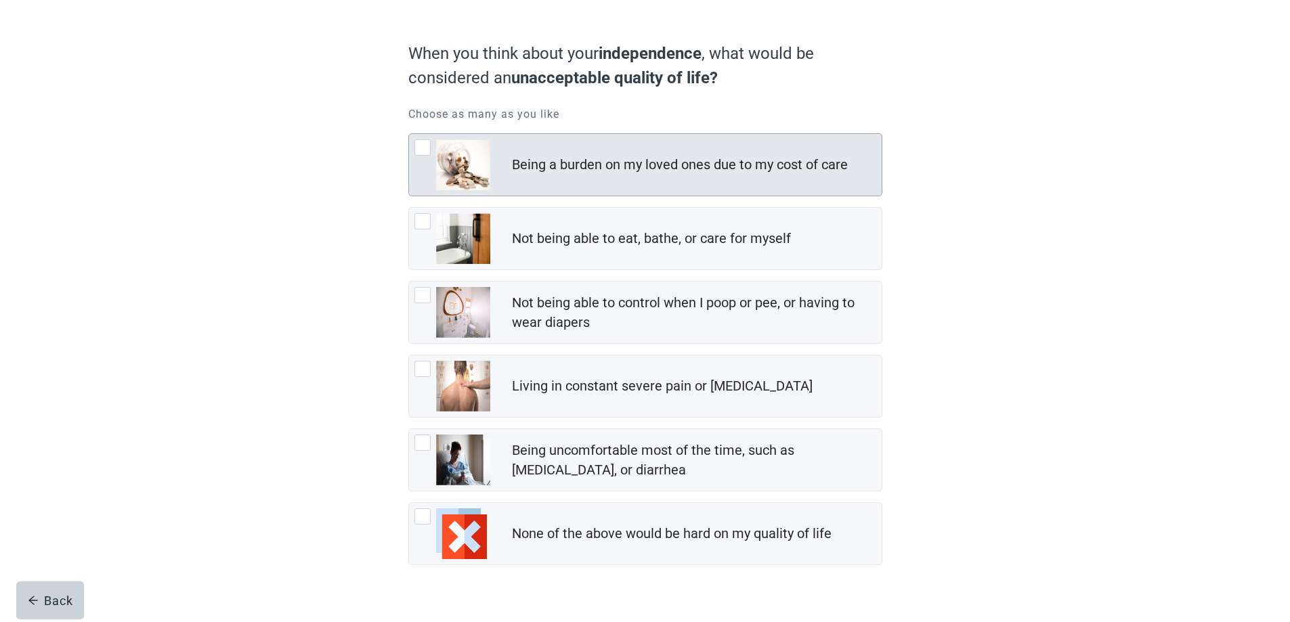
scroll to position [123, 0]
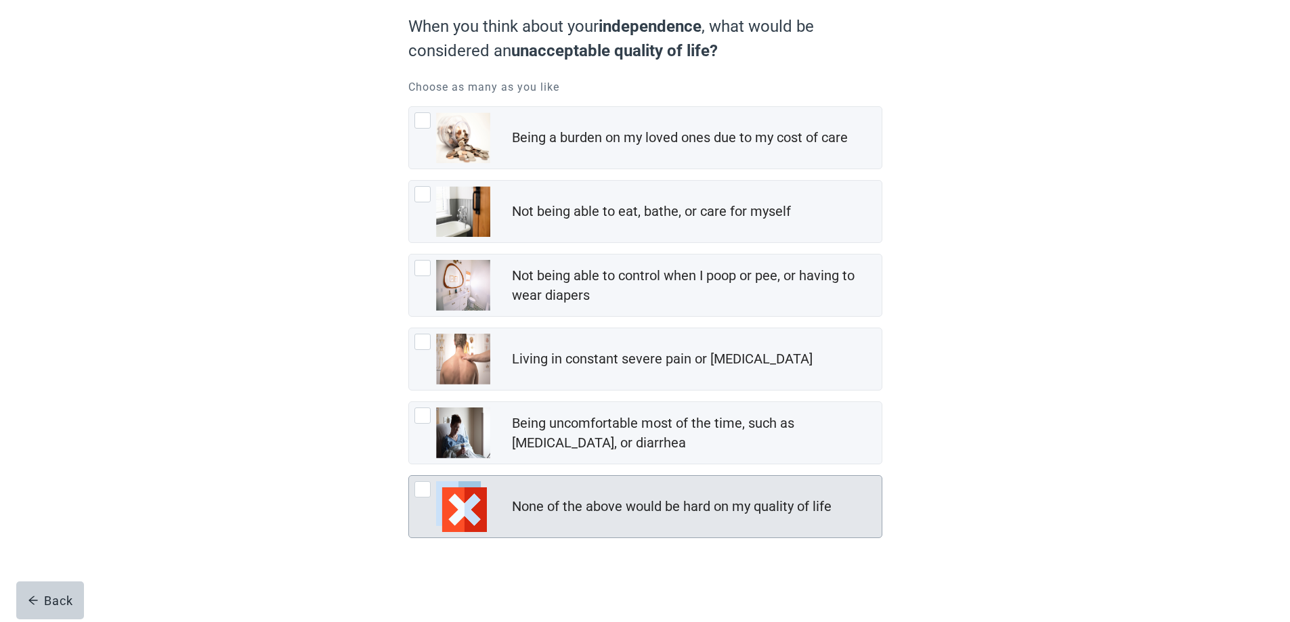
click at [423, 493] on div "None of the above would be hard on my quality of life, checkbox, not checked" at bounding box center [422, 489] width 16 height 16
click at [409, 476] on input "None of the above would be hard on my quality of life" at bounding box center [408, 475] width 1 height 1
checkbox input "true"
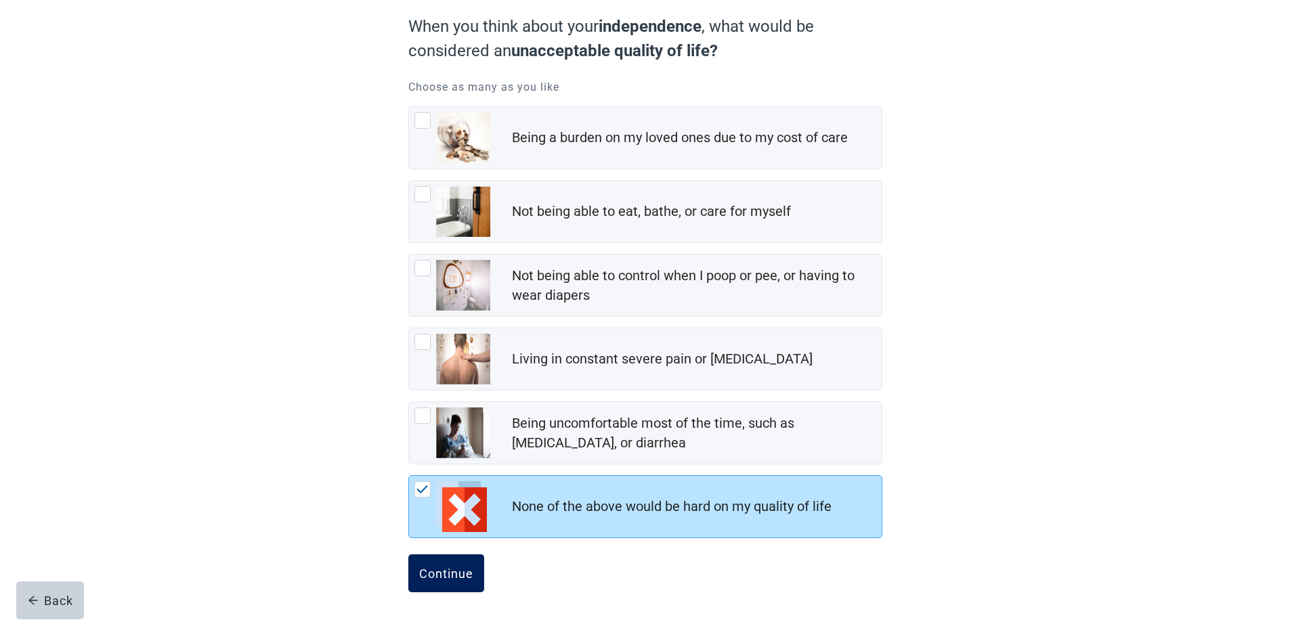
click at [451, 580] on div "Continue" at bounding box center [446, 574] width 54 height 14
drag, startPoint x: 451, startPoint y: 580, endPoint x: 447, endPoint y: 569, distance: 10.9
click at [451, 580] on div "Continue" at bounding box center [446, 574] width 54 height 14
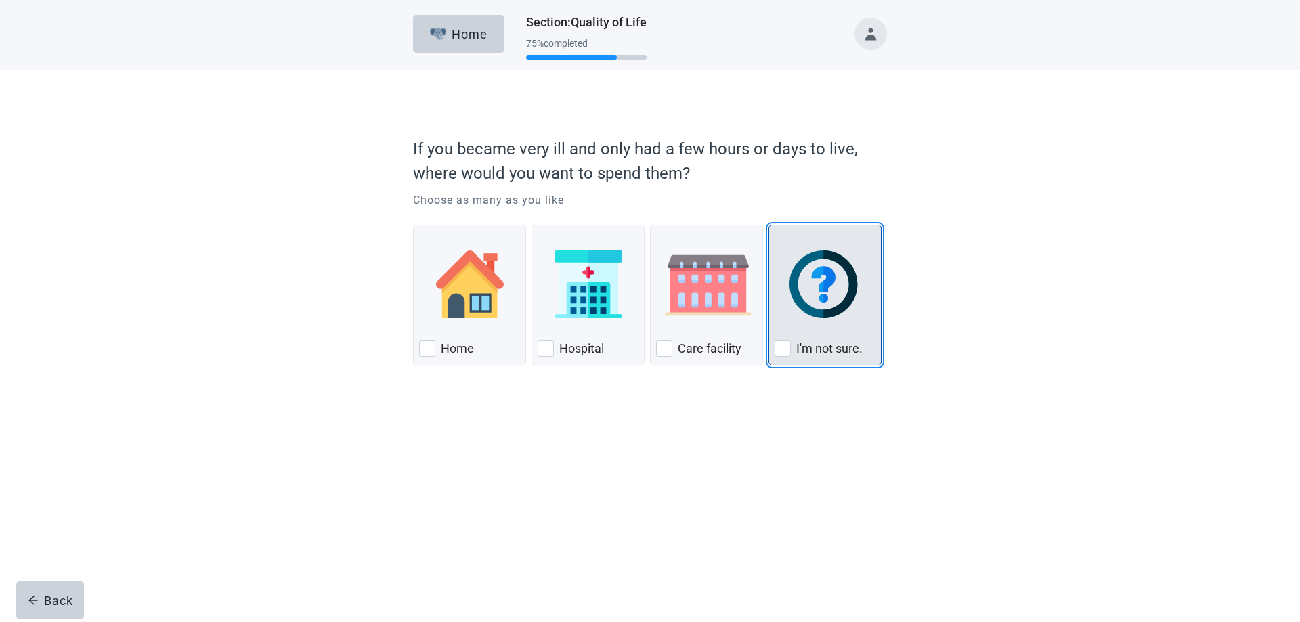
click at [785, 347] on div "I'm not sure., checkbox, not checked" at bounding box center [783, 349] width 16 height 16
click at [769, 225] on input "I'm not sure." at bounding box center [769, 225] width 1 height 1
checkbox input "true"
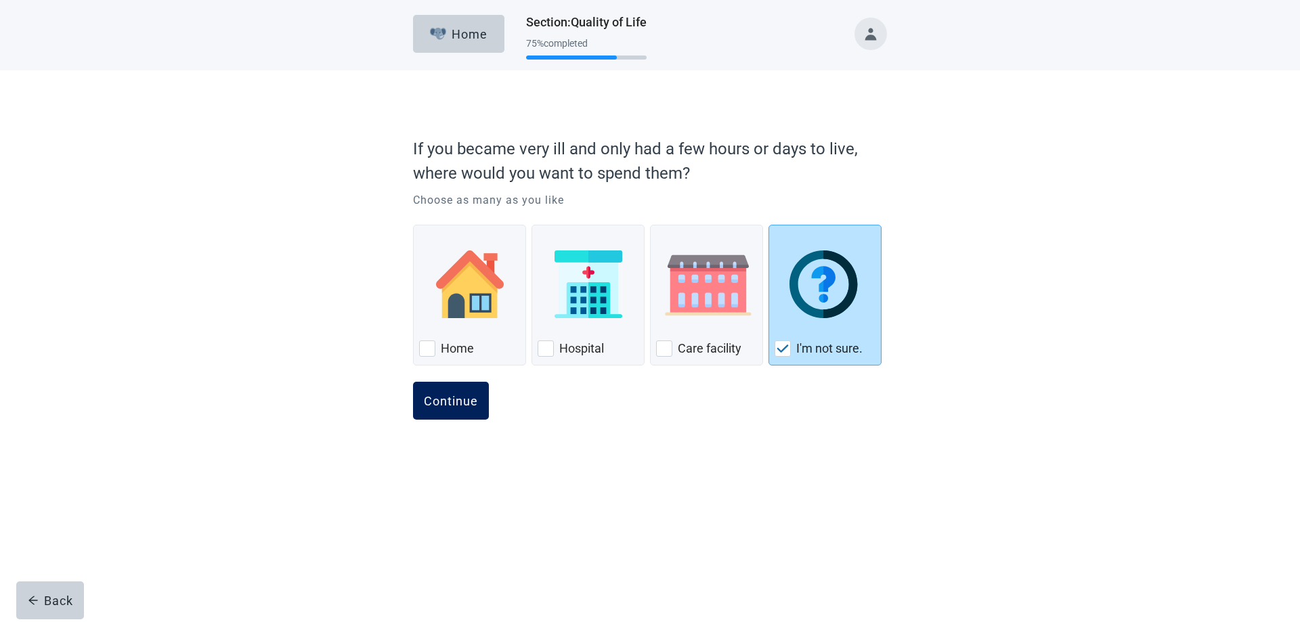
click at [433, 397] on div "Continue" at bounding box center [451, 401] width 54 height 14
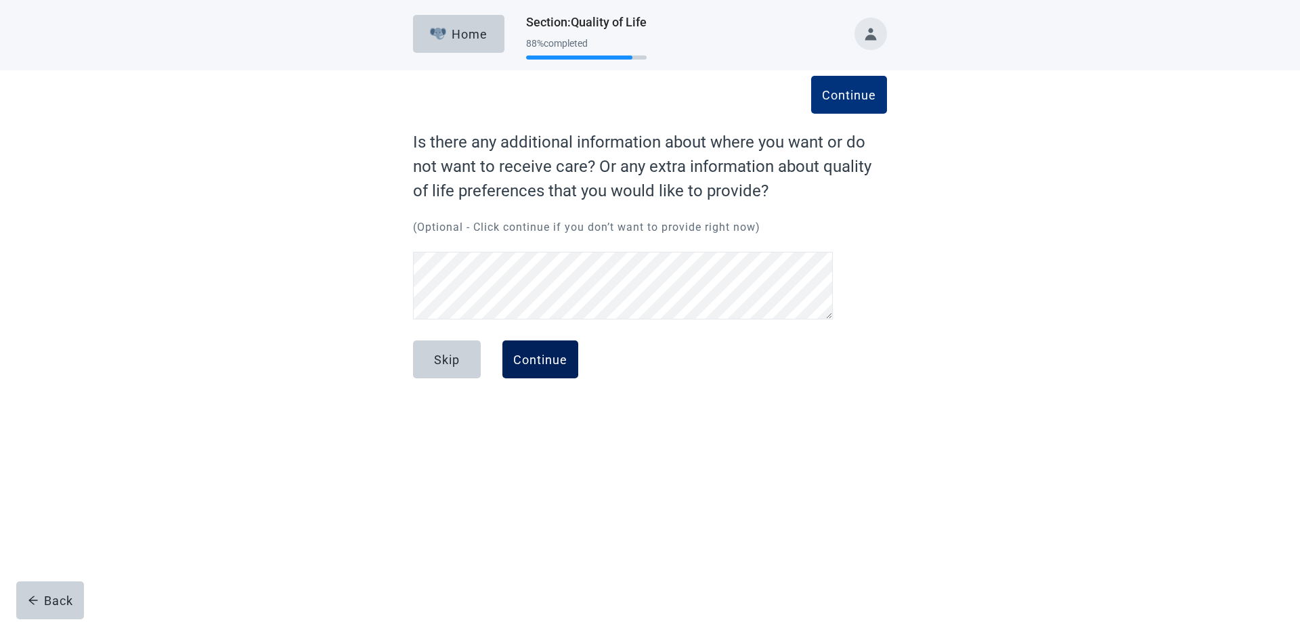
click at [546, 361] on div "Continue" at bounding box center [540, 360] width 54 height 14
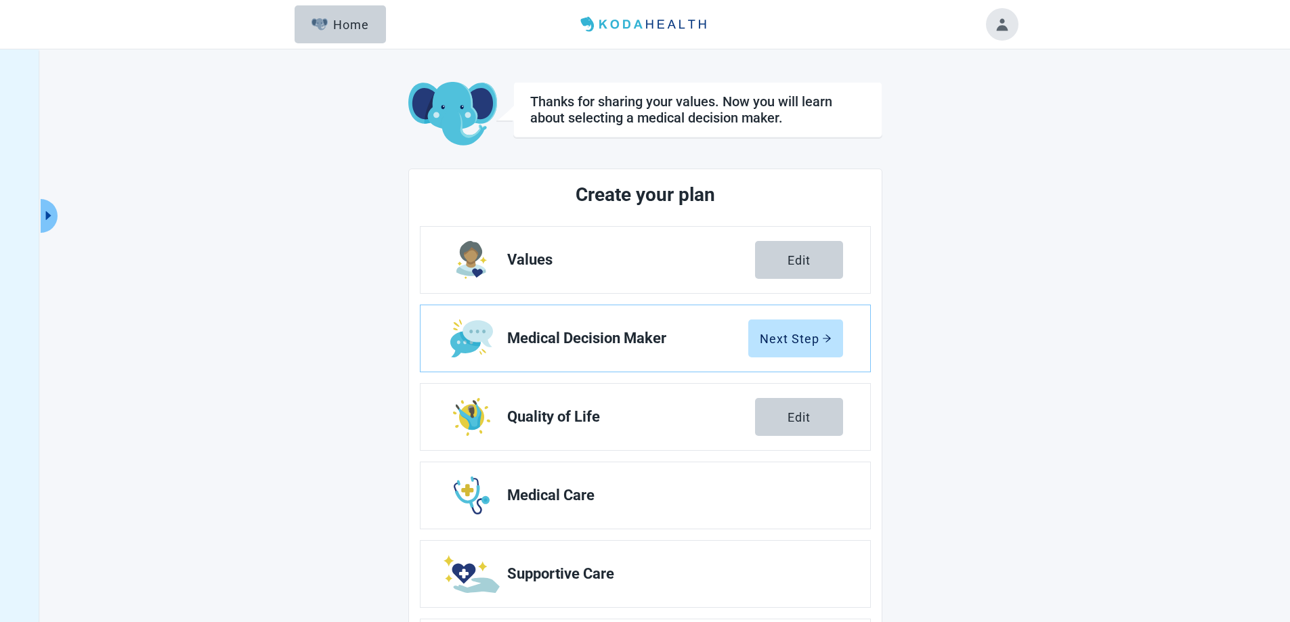
drag, startPoint x: 341, startPoint y: 29, endPoint x: 660, endPoint y: 85, distance: 323.1
click at [341, 30] on div "Home" at bounding box center [340, 25] width 58 height 14
click at [359, 24] on div "Home" at bounding box center [340, 25] width 58 height 14
click at [825, 337] on icon "arrow-right" at bounding box center [826, 338] width 9 height 9
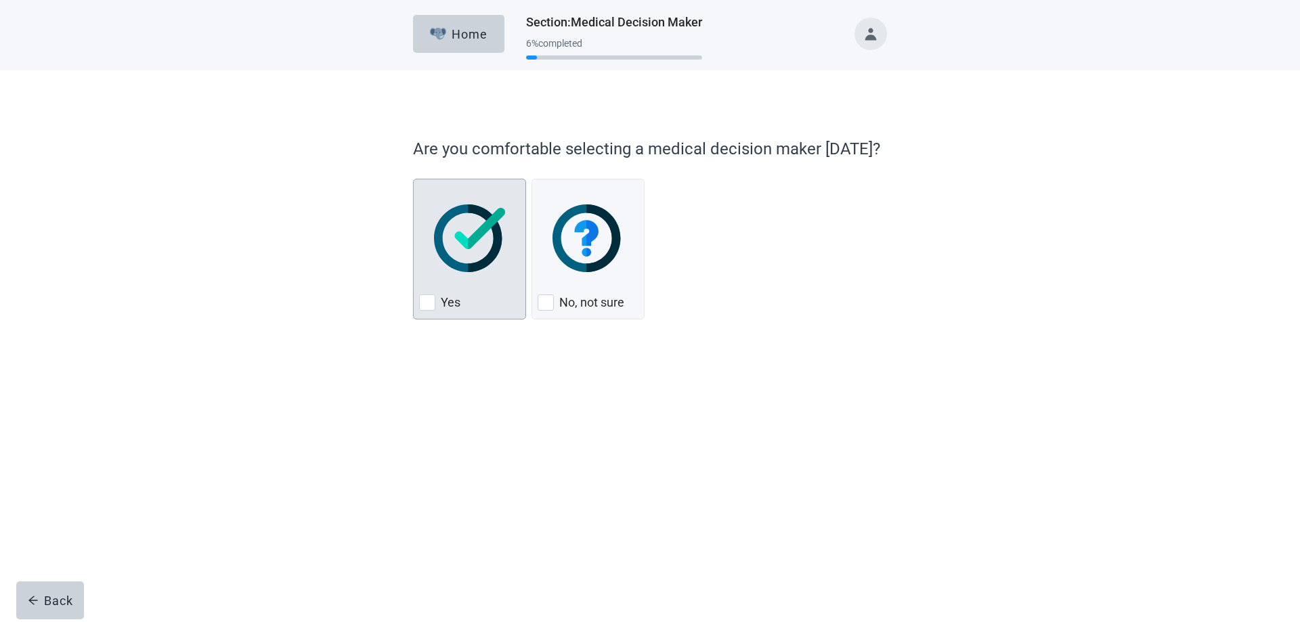
click at [425, 299] on div "Yes, checkbox, not checked" at bounding box center [427, 303] width 16 height 16
click at [414, 179] on input "Yes" at bounding box center [413, 179] width 1 height 1
checkbox input "true"
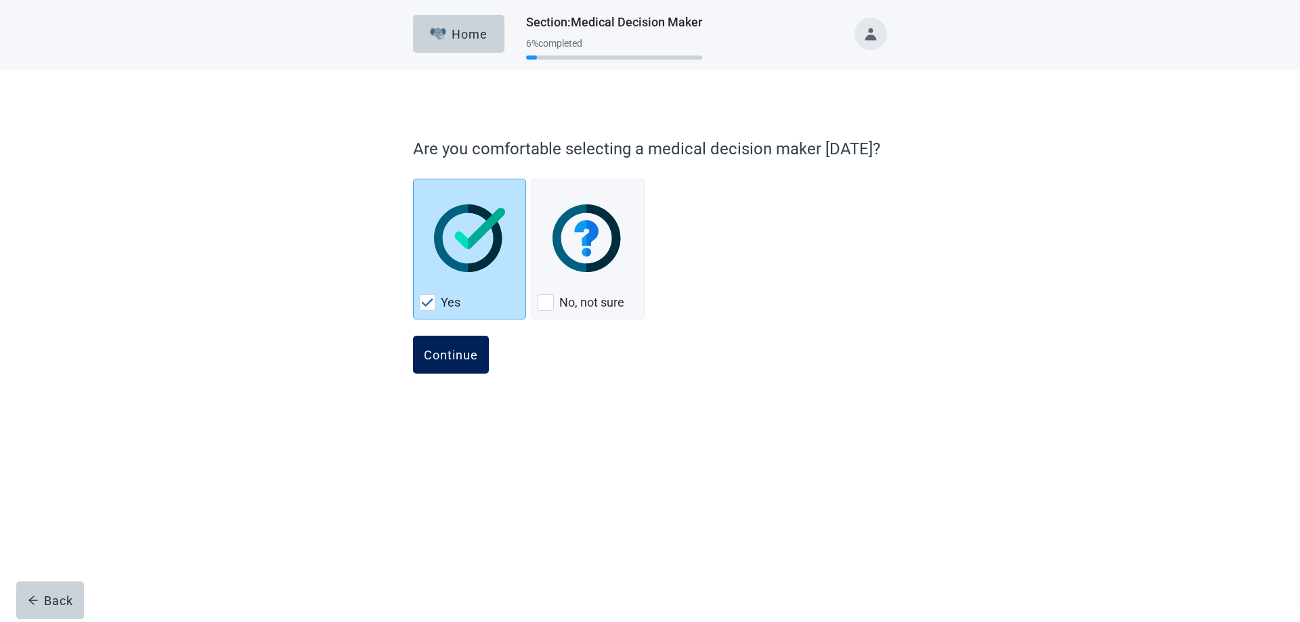
click at [444, 365] on button "Continue" at bounding box center [451, 355] width 76 height 38
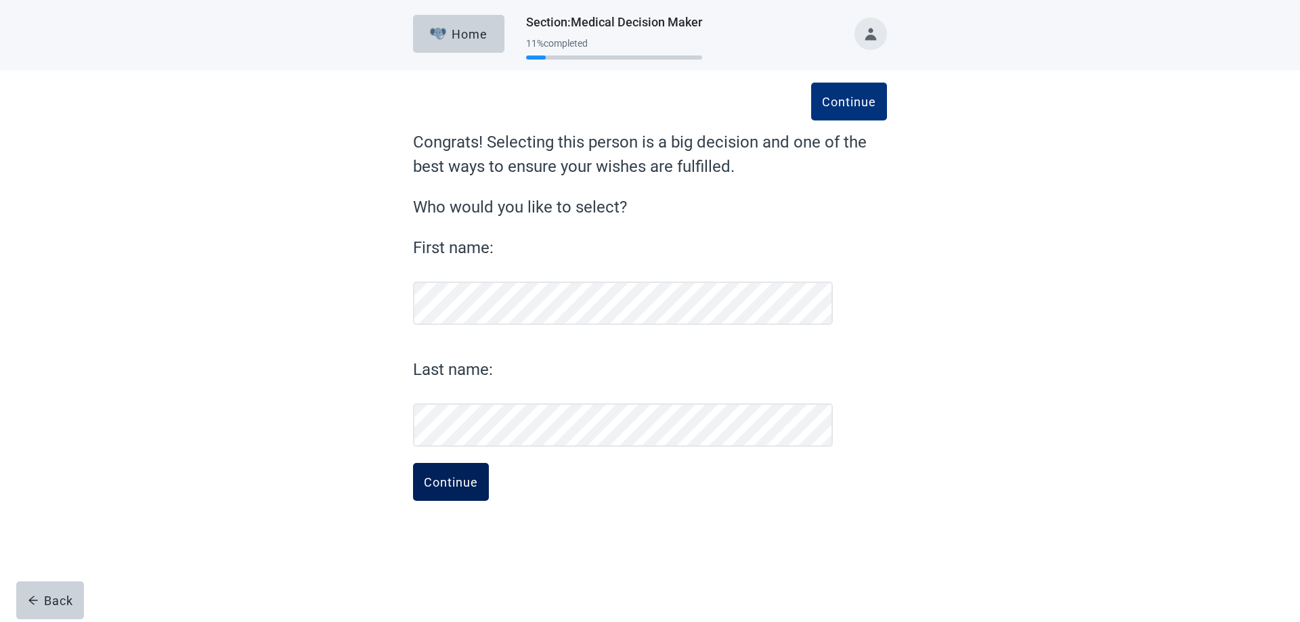
click at [450, 489] on div "Continue" at bounding box center [451, 482] width 54 height 14
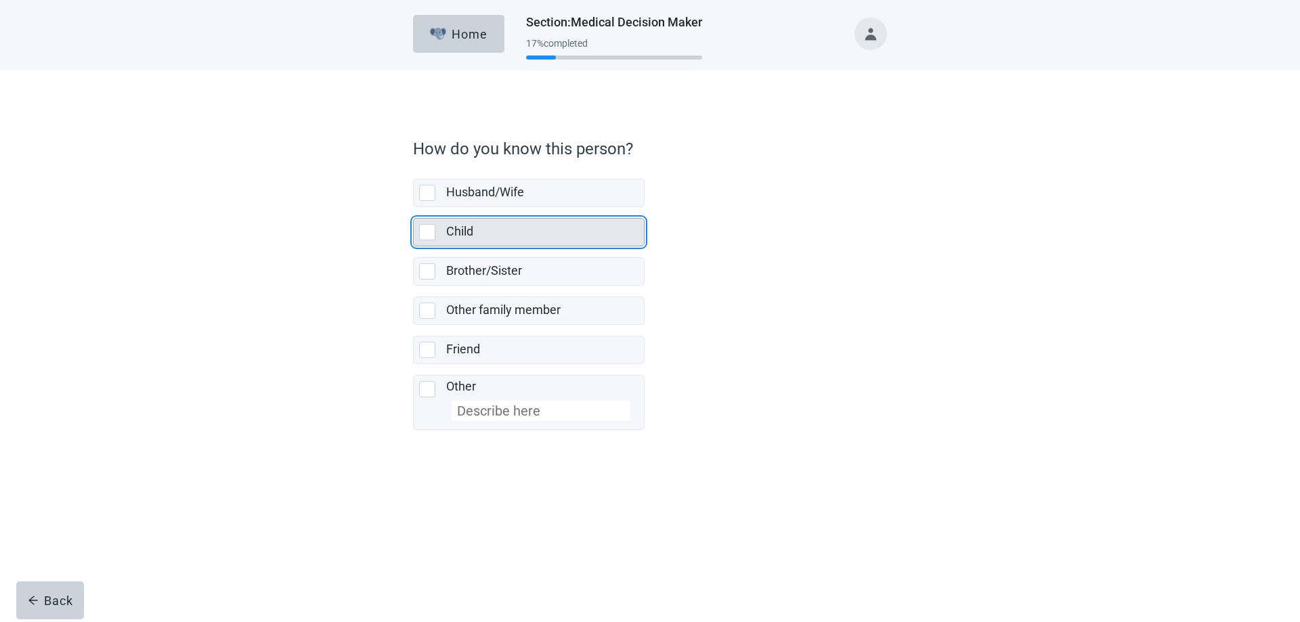
click at [427, 232] on div "Child, checkbox, not selected" at bounding box center [427, 232] width 16 height 16
click at [414, 208] on input "Child" at bounding box center [413, 207] width 1 height 1
checkbox input "true"
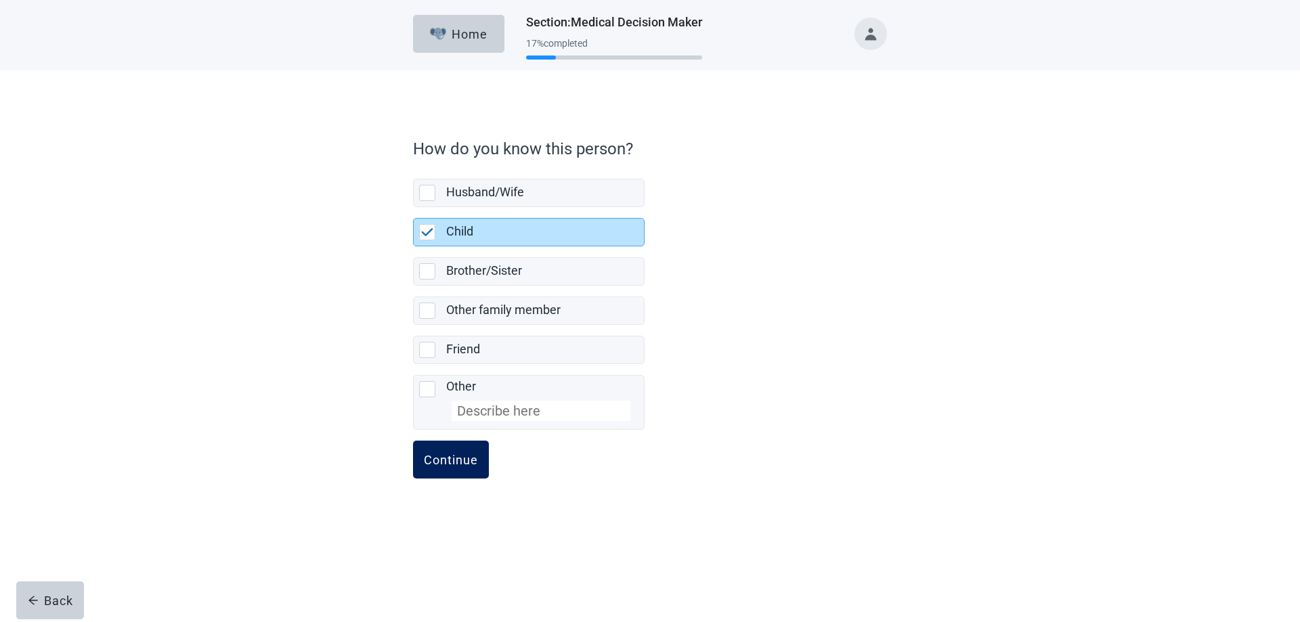
click at [439, 465] on div "Continue" at bounding box center [451, 460] width 54 height 14
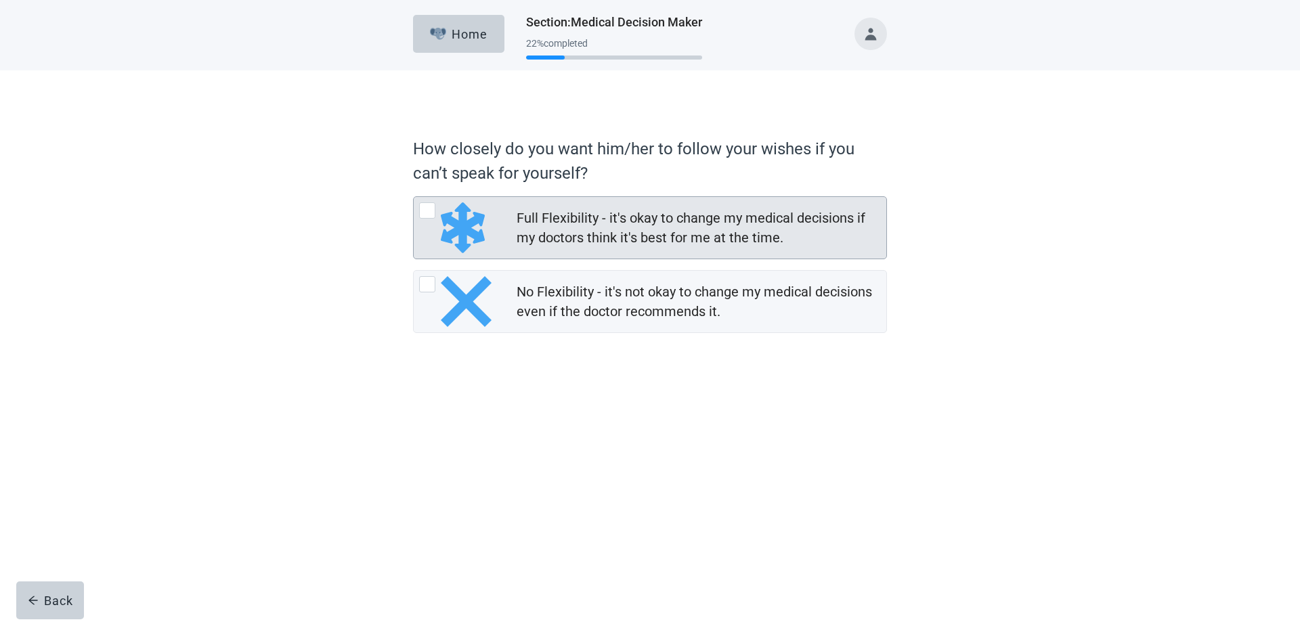
click at [433, 213] on div "Full Flexibility - it's okay to change my medical decisions if my doctors think…" at bounding box center [427, 210] width 16 height 16
click at [414, 197] on input "Full Flexibility - it's okay to change my medical decisions if my doctors think…" at bounding box center [413, 196] width 1 height 1
radio input "true"
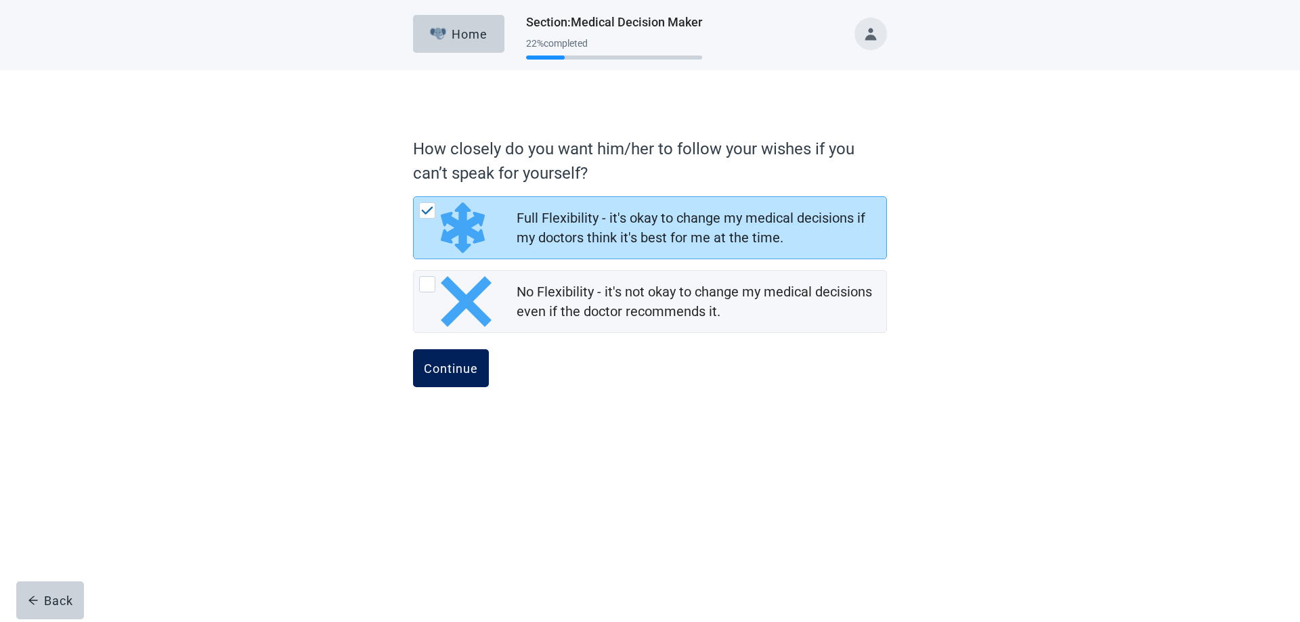
click at [444, 366] on div "Continue" at bounding box center [451, 369] width 54 height 14
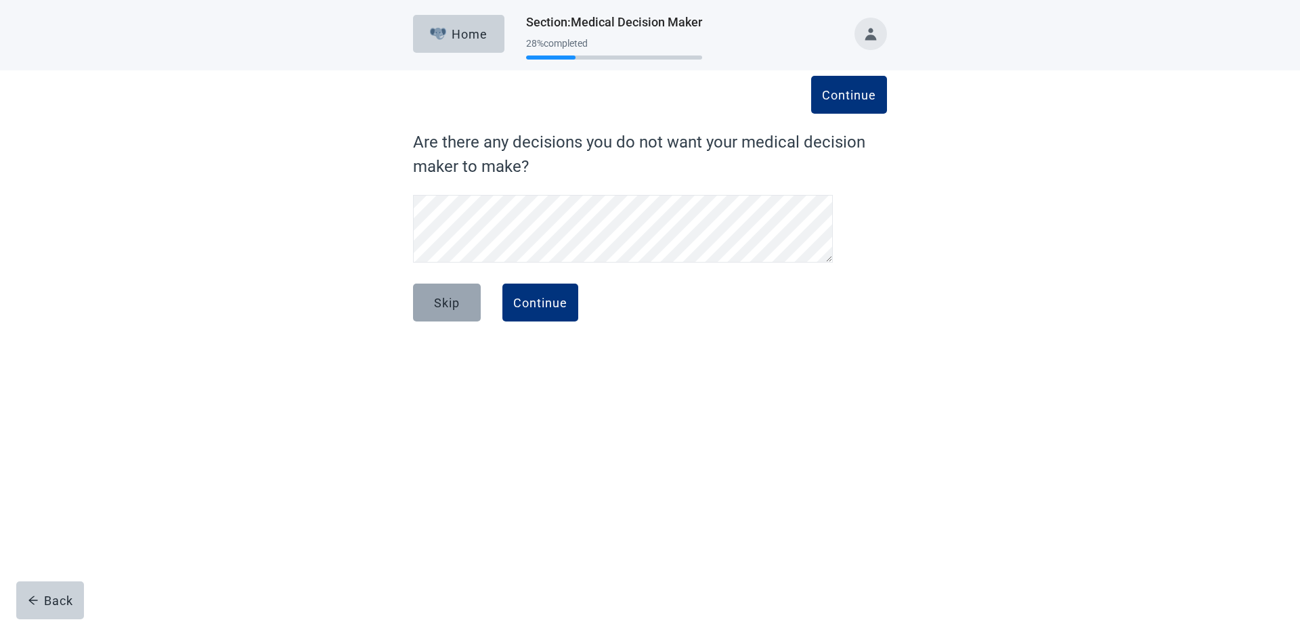
click at [458, 312] on button "Skip" at bounding box center [447, 303] width 68 height 38
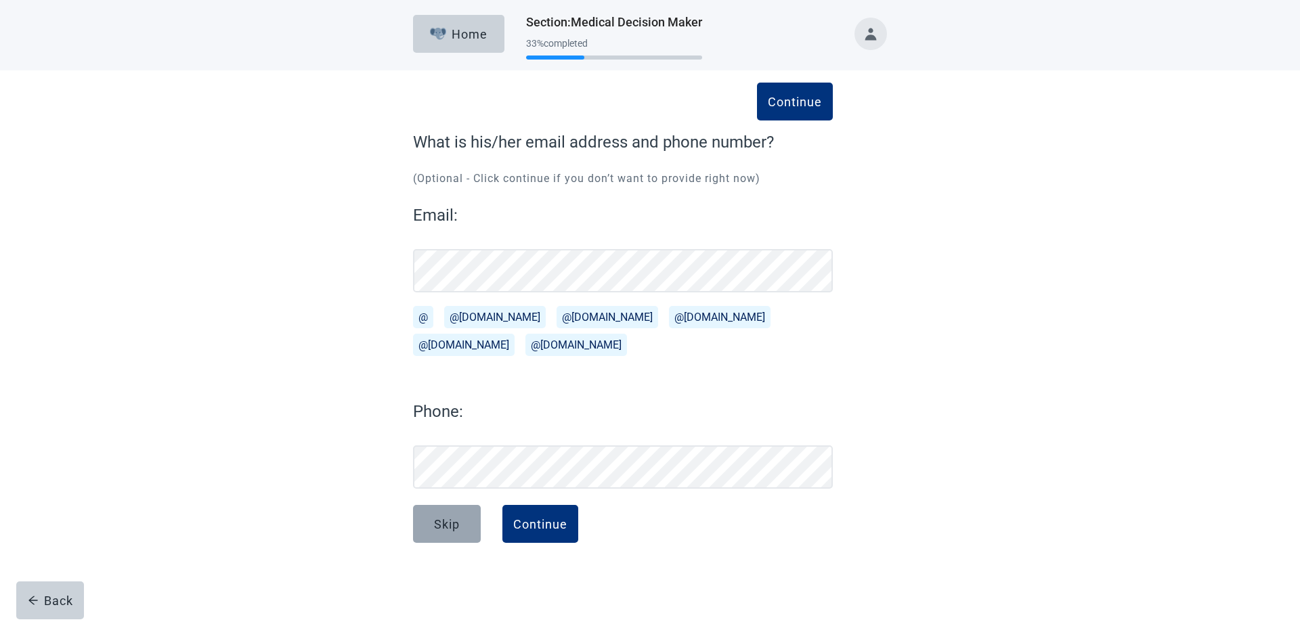
click at [456, 523] on div "Skip" at bounding box center [447, 524] width 26 height 14
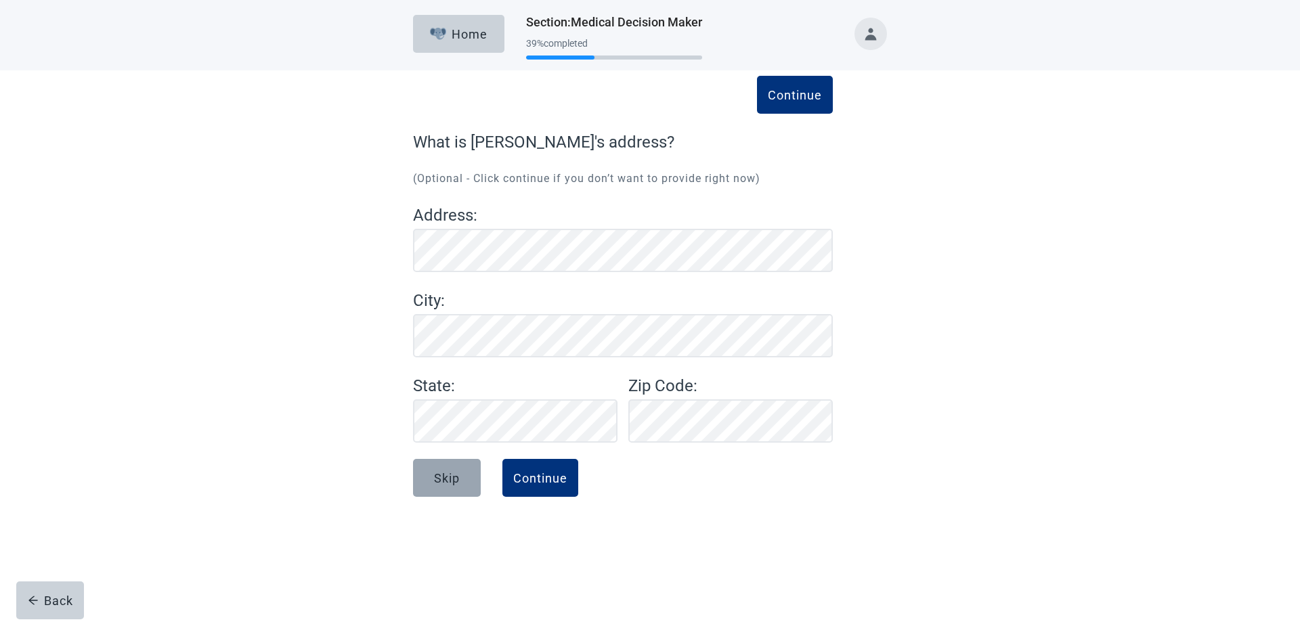
click at [442, 480] on div "Skip" at bounding box center [447, 478] width 26 height 14
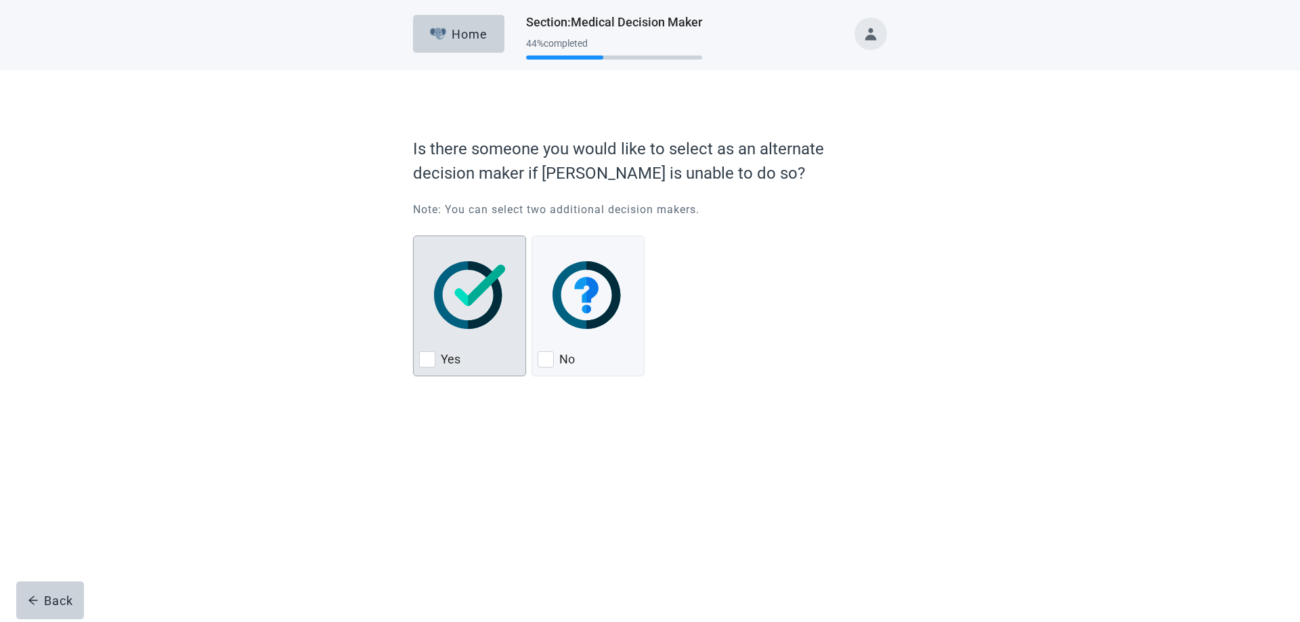
click at [431, 368] on div "Yes" at bounding box center [469, 360] width 101 height 22
click at [414, 236] on input "Yes" at bounding box center [413, 236] width 1 height 1
checkbox input "true"
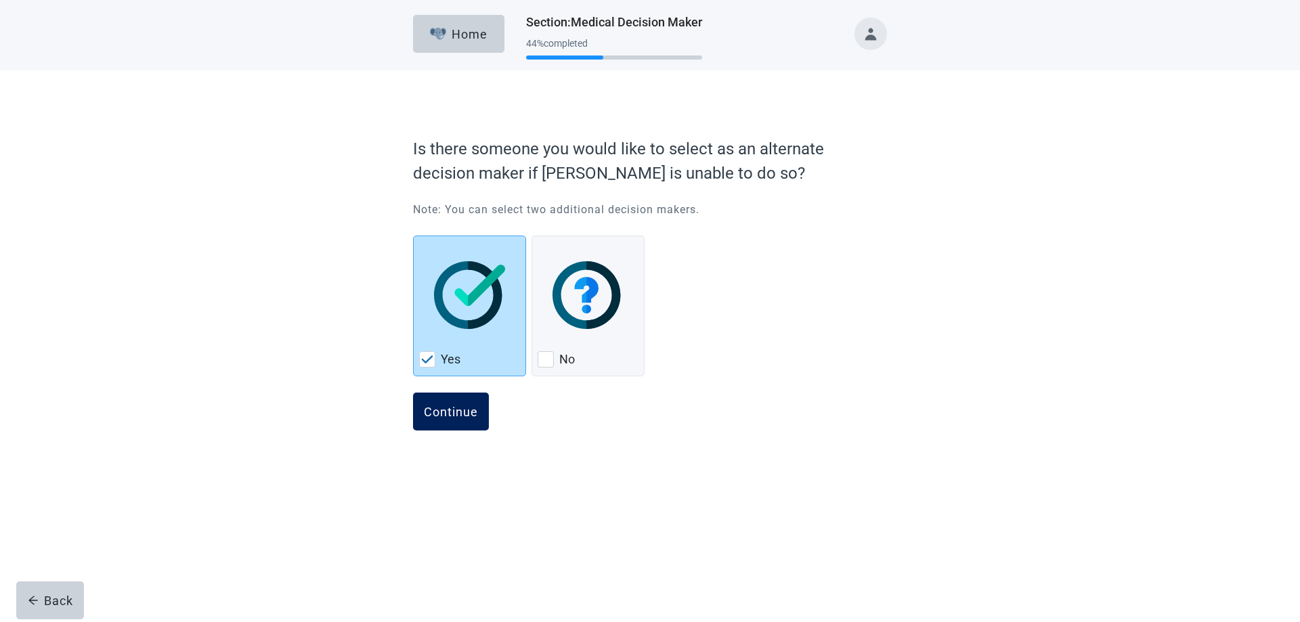
click at [456, 422] on button "Continue" at bounding box center [451, 412] width 76 height 38
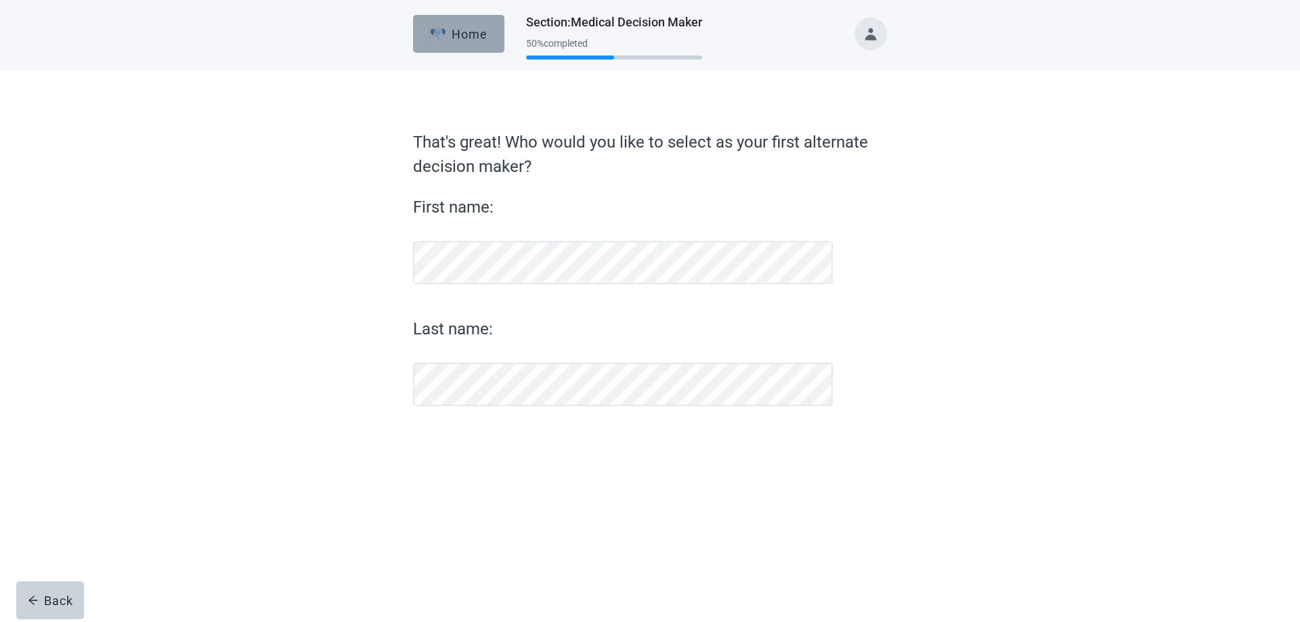
click at [456, 33] on div "Home" at bounding box center [459, 34] width 58 height 14
